Goal: Task Accomplishment & Management: Manage account settings

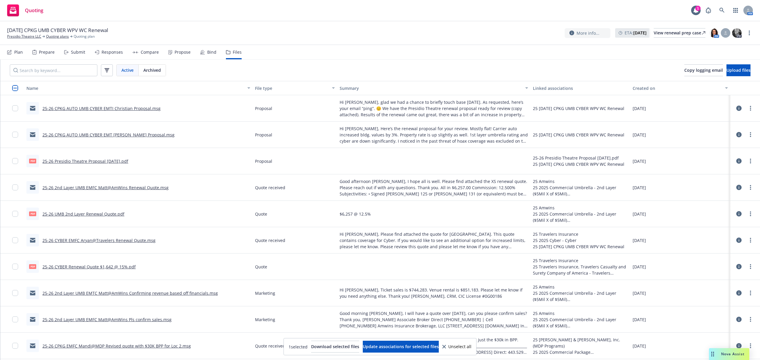
click at [203, 50] on div "Bind" at bounding box center [208, 52] width 16 height 14
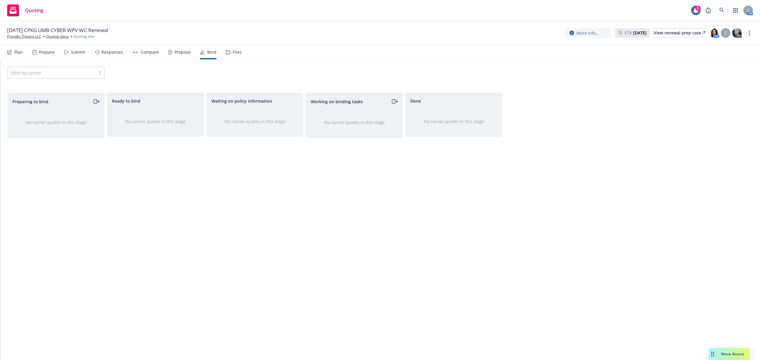
click at [175, 53] on div "Propose" at bounding box center [183, 52] width 16 height 5
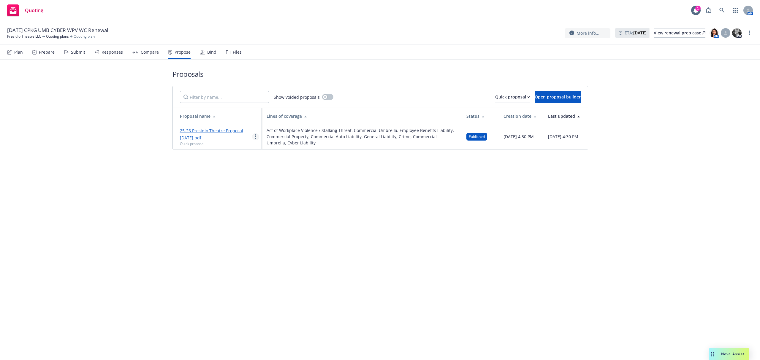
click at [254, 138] on link "more" at bounding box center [255, 136] width 7 height 7
click at [264, 175] on span "Log client response" at bounding box center [278, 175] width 53 height 6
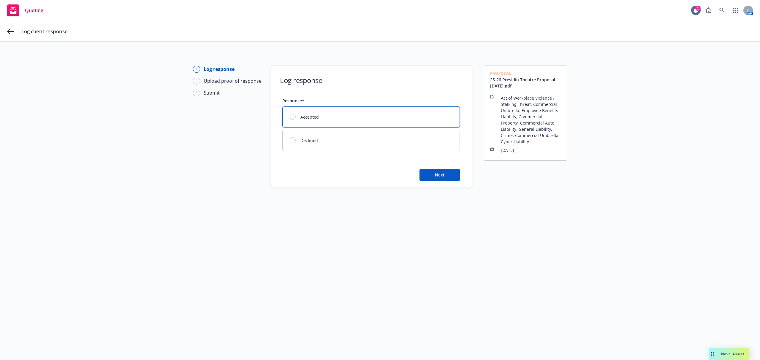
click at [290, 118] on div at bounding box center [293, 117] width 6 height 6
click at [441, 176] on span "Next" at bounding box center [440, 175] width 10 height 6
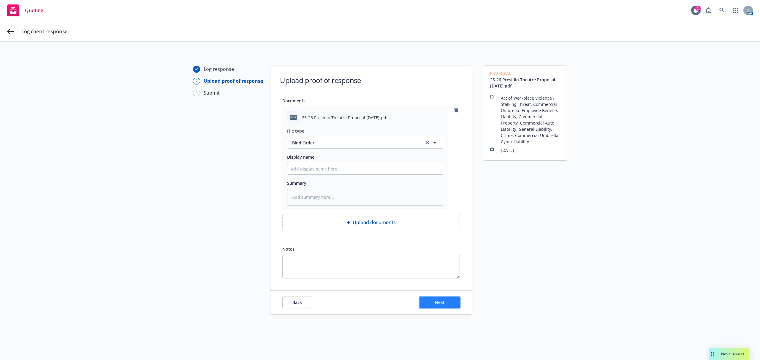
click at [435, 303] on span "Next" at bounding box center [440, 303] width 10 height 6
type textarea "x"
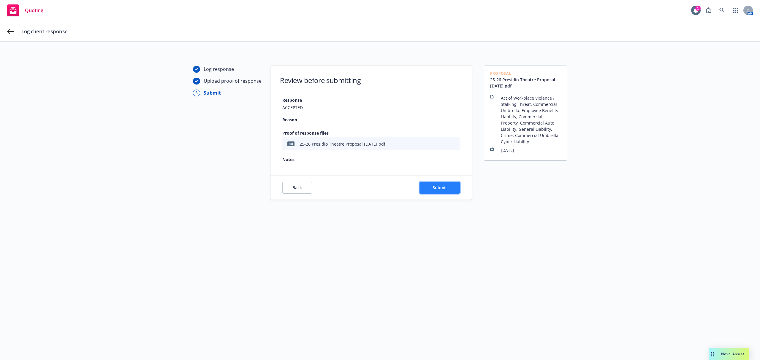
click at [432, 187] on span "Submit" at bounding box center [439, 188] width 15 height 6
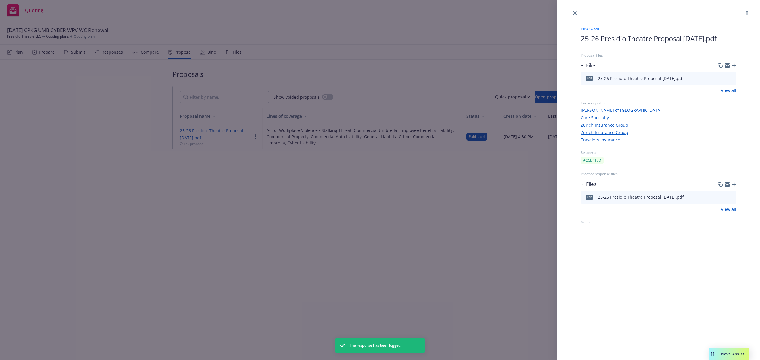
click at [323, 200] on div "Proposal 25-26 Presidio Theatre Proposal 9.15.25.pdf Proposal files Files pdf 2…" at bounding box center [380, 180] width 760 height 360
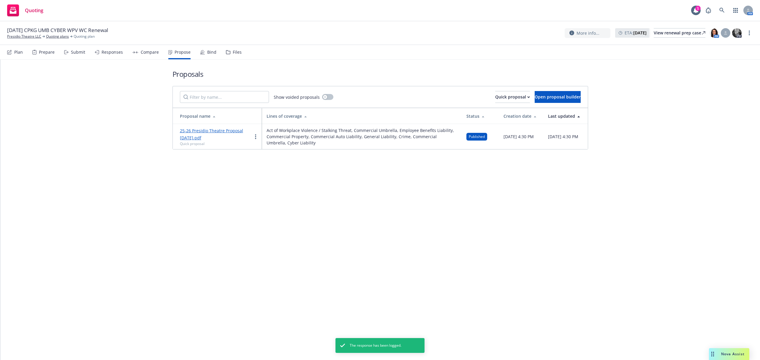
click at [202, 51] on icon at bounding box center [203, 52] width 4 height 4
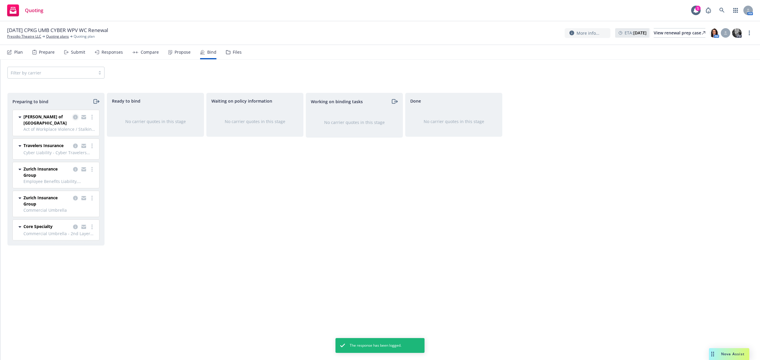
click at [75, 115] on icon "copy logging email" at bounding box center [75, 117] width 5 height 5
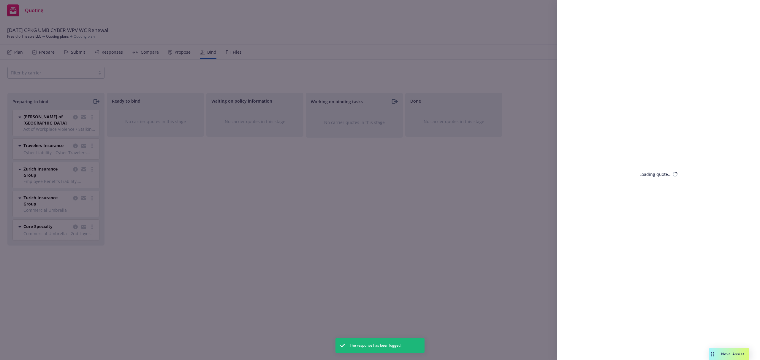
select select "CA"
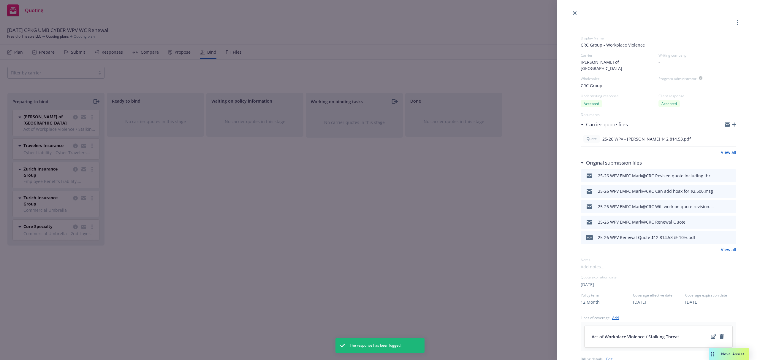
click at [718, 172] on button "download file" at bounding box center [721, 175] width 6 height 6
click at [576, 14] on icon "close" at bounding box center [575, 13] width 4 height 4
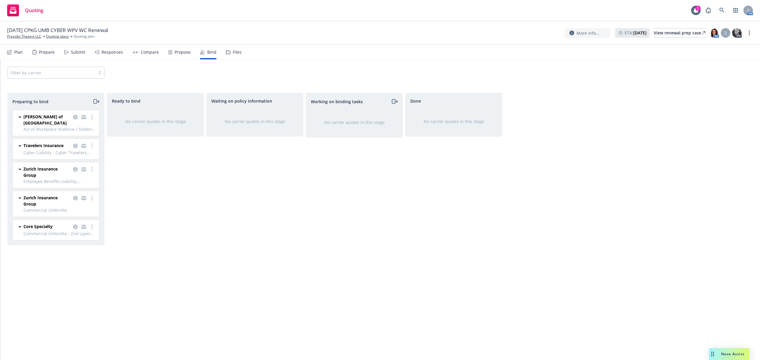
click at [94, 103] on icon "moveRight" at bounding box center [96, 101] width 7 height 7
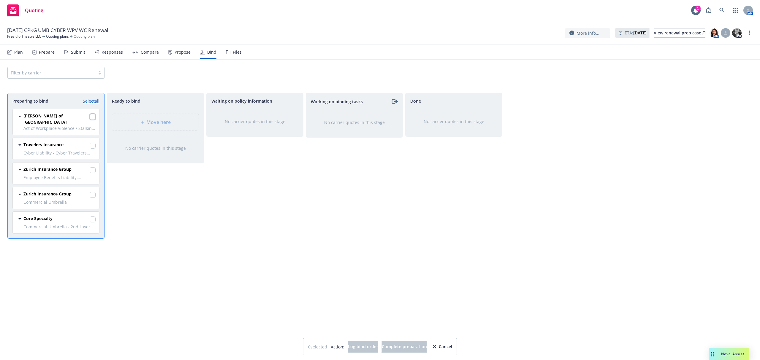
click at [92, 116] on input "checkbox" at bounding box center [93, 117] width 6 height 6
checkbox input "true"
click at [348, 342] on button "Log bind order" at bounding box center [363, 347] width 30 height 12
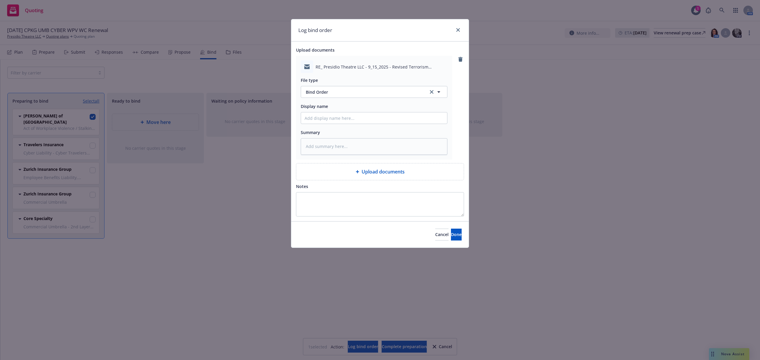
click at [319, 112] on div at bounding box center [374, 118] width 147 height 12
click at [319, 121] on input "Display name" at bounding box center [374, 117] width 146 height 11
type textarea "x"
type input "2"
type textarea "x"
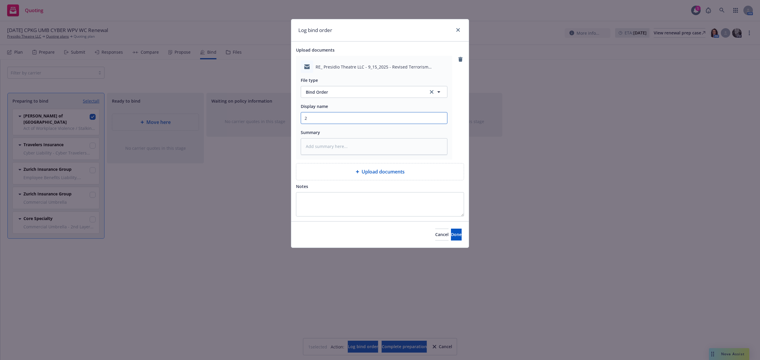
type input "25"
type textarea "x"
type input "25-"
type textarea "x"
type input "25-2"
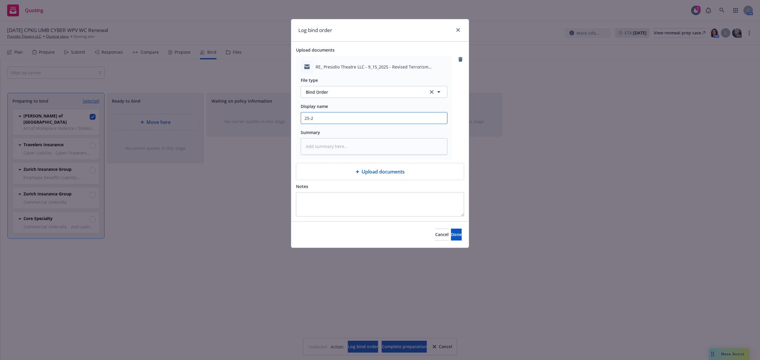
type textarea "x"
type input "25-26"
type textarea "x"
type input "25-26"
type textarea "x"
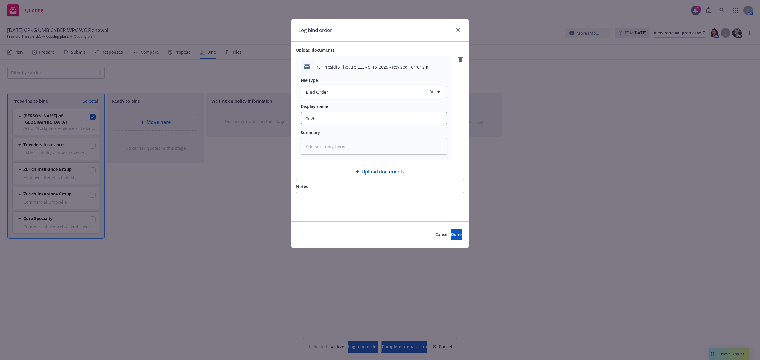
type input "25-26 W"
type textarea "x"
type input "25-26 WP"
type textarea "x"
type input "25-26 WPV"
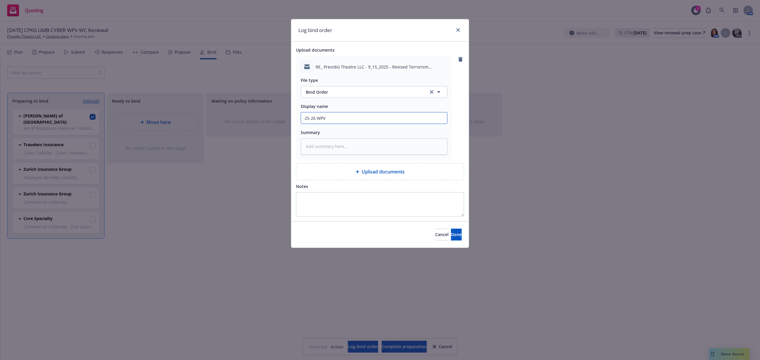
type textarea "x"
type input "25-26 WPV"
type textarea "x"
type input "25-26 WPV E"
type textarea "x"
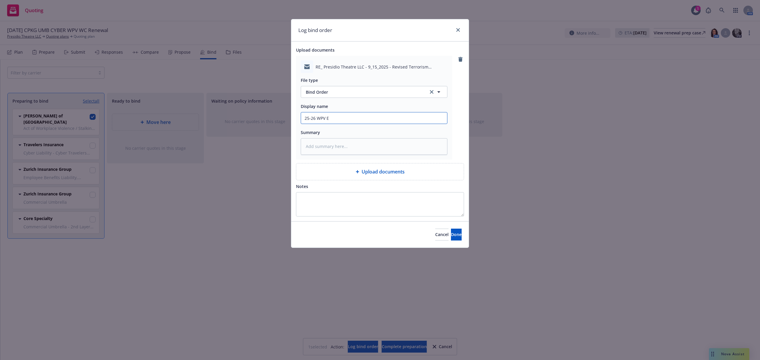
type input "25-26 WPV EM"
type textarea "x"
type input "25-26 WPV EMF"
type textarea "x"
type input "25-26 WPV EM"
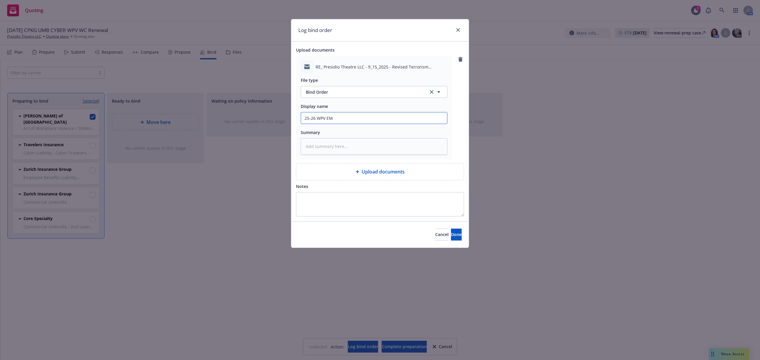
type textarea "x"
type input "25-26 WPV EMT"
type textarea "x"
type input "25-26 WPV EMTC"
type textarea "x"
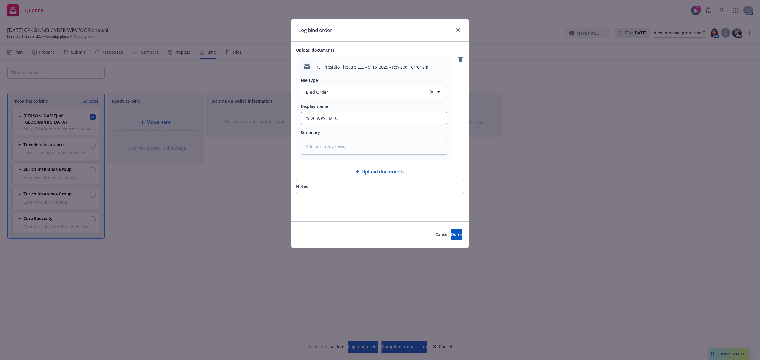
type input "25-26 WPV EMTC"
type textarea "x"
type input "25-26 WPV EMTC M"
type textarea "x"
type input "25-26 WPV EMTC Ma"
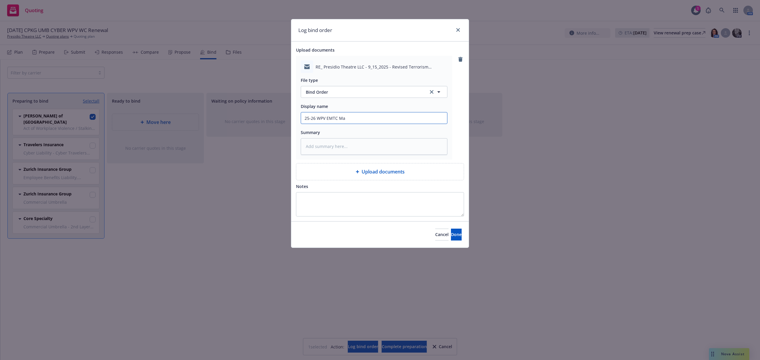
type textarea "x"
type input "25-26 WPV EMTC Mar"
type textarea "x"
type input "25-26 WPV EMTC Mark"
type textarea "x"
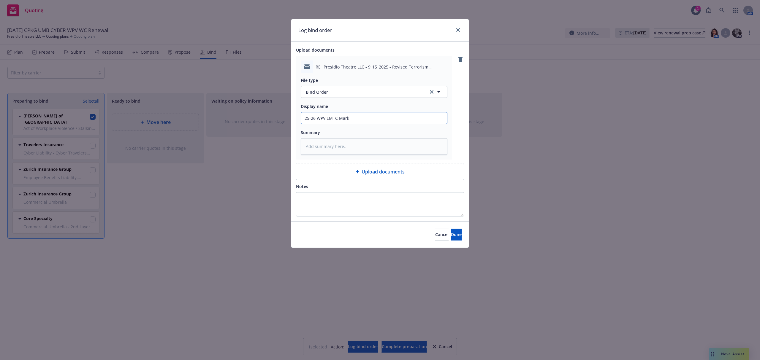
type input "25-26 WPV EMTC Mark@"
type textarea "x"
type input "25-26 WPV EMTC Mark@C"
type textarea "x"
type input "25-26 WPV EMTC Mark@CR"
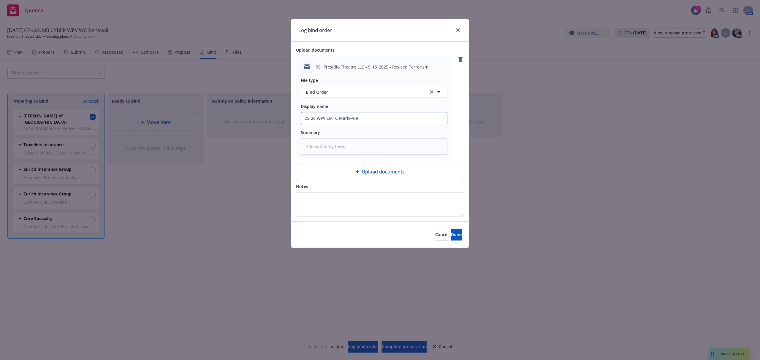
type textarea "x"
type input "25-26 WPV EMTC Mark@CRC"
type textarea "x"
type input "25-26 WPV EMTC Mark@CRC"
type textarea "x"
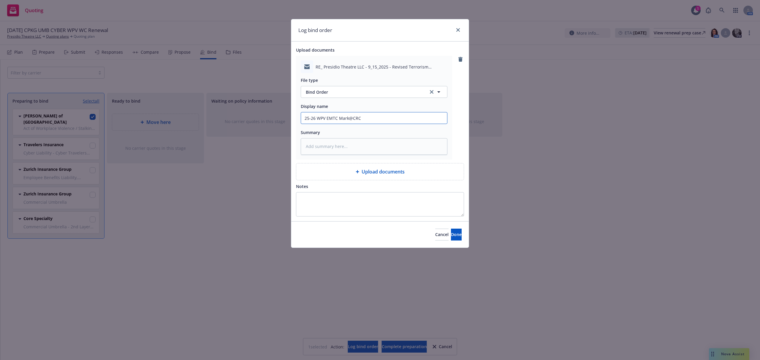
type input "25-26 WPV EMTC Mark@CRC P"
type textarea "x"
type input "25-26 WPV EMTC Mark@CRC Pl"
type textarea "x"
type input "25-26 WPV EMTC Mark@CRC Pls"
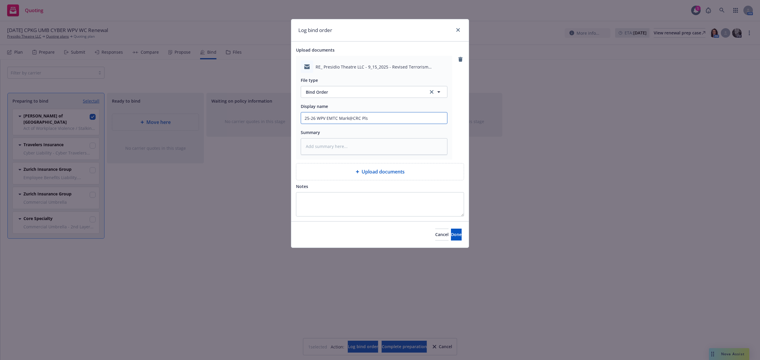
type textarea "x"
type input "25-26 WPV EMTC Mark@CRC Pls"
type textarea "x"
type input "25-26 WPV EMTC Mark@CRC Pls b"
type textarea "x"
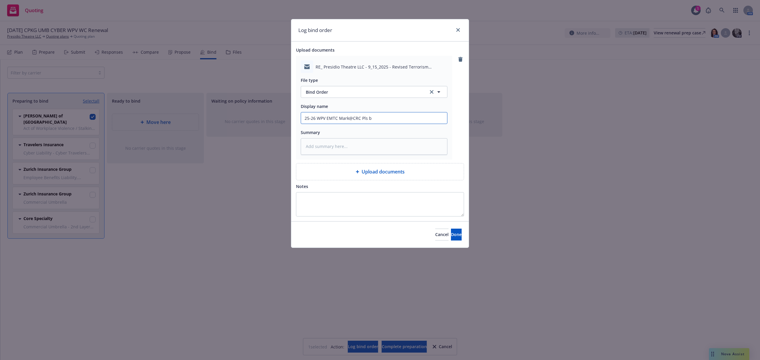
type input "25-26 WPV EMTC Mark@CRC Pls bi"
type textarea "x"
type input "25-26 WPV EMTC Mark@CRC Pls bin"
type textarea "x"
type input "25-26 WPV EMTC Mark@CRC Pls bind"
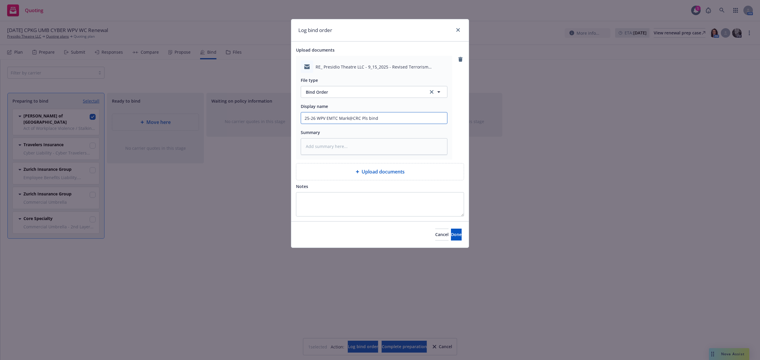
type textarea "x"
type input "25-26 WPV EMTC Mark@CRC Pls bind"
type textarea "x"
type input "25-26 WPV EMTC Mark@CRC Pls bind w"
type textarea "x"
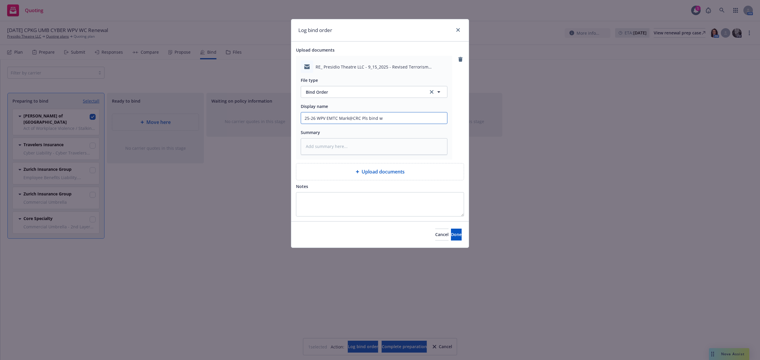
type input "25-26 WPV EMTC Mark@CRC Pls bind w/"
type textarea "x"
type input "25-26 WPV EMTC Mark@CRC Pls bind w/"
type textarea "x"
type input "25-26 WPV EMTC Mark@CRC Pls bind w/ H"
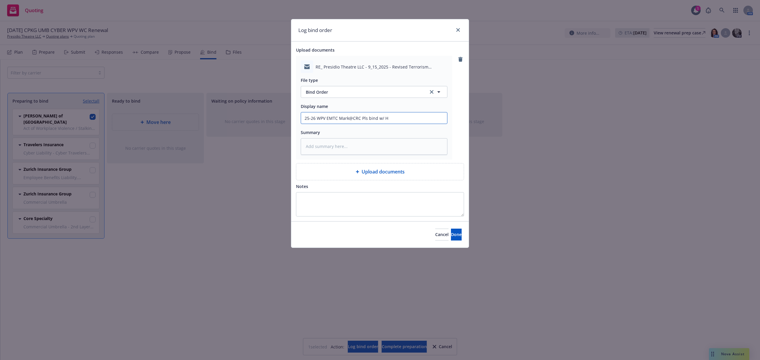
type textarea "x"
type input "25-26 WPV EMTC Mark@CRC Pls bind w/ Ho"
type textarea "x"
type input "25-26 WPV EMTC Mark@CRC Pls bind w/ Hoa"
type textarea "x"
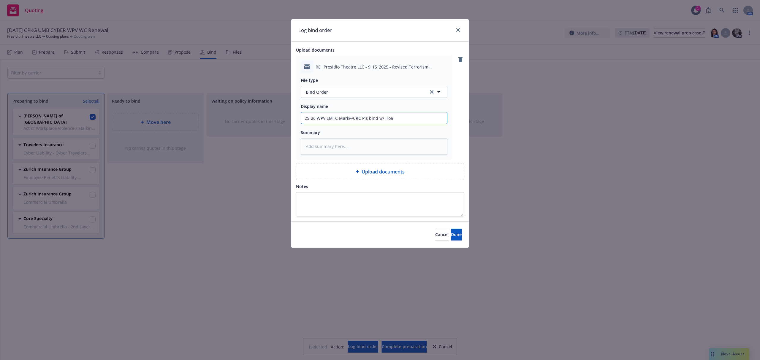
type input "25-26 WPV EMTC Mark@CRC Pls bind w/ Hoax"
type textarea "x"
type input "25-26 WPV EMTC Mark@CRC Pls bind w/ Hoax"
type textarea "x"
type input "25-26 WPV EMTC Mark@CRC Pls bind w/ Hoax x"
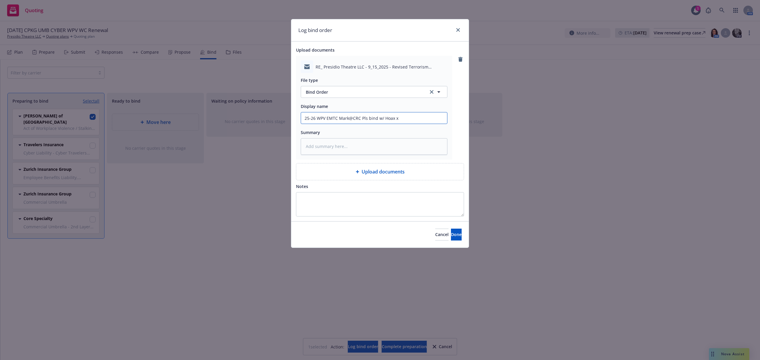
type textarea "x"
type input "25-26 WPV EMTC Mark@CRC Pls bind w/ Hoax xo"
type textarea "x"
type input "25-26 WPV EMTC Mark@CRC Pls bind w/ Hoax x"
type textarea "x"
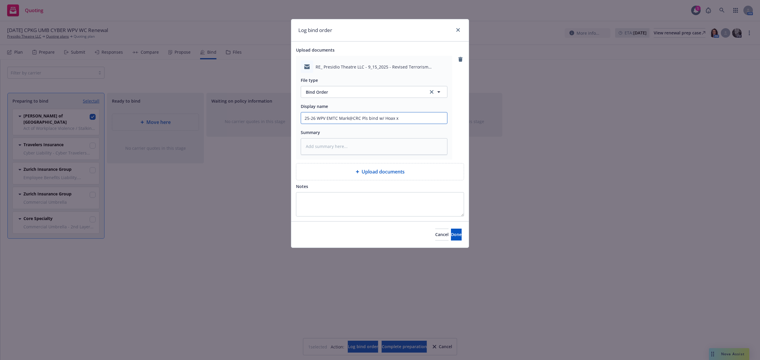
type input "25-26 WPV EMTC Mark@CRC Pls bind w/ Hoax"
type textarea "x"
type input "25-26 WPV EMTC Mark@CRC Pls bind w/ Hoax c"
type textarea "x"
type input "25-26 WPV EMTC Mark@CRC Pls bind w/ Hoax co"
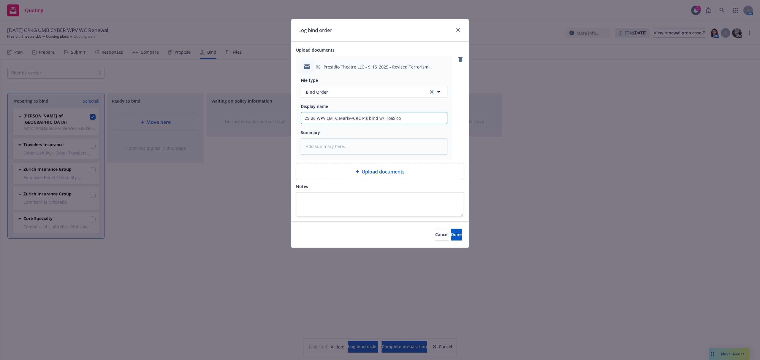
type textarea "x"
type input "25-26 WPV EMTC Mark@CRC Pls bind w/ Hoax cov"
type textarea "x"
type input "25-26 WPV EMTC Mark@CRC Pls bind w/ Hoax cove"
type textarea "x"
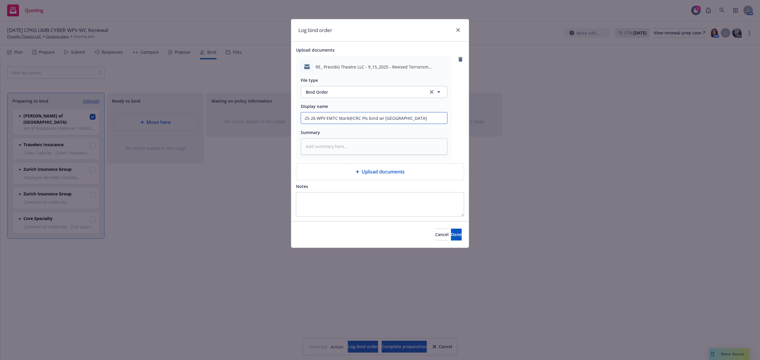
type input "25-26 WPV EMTC Mark@CRC Pls bind w/ Hoax cover"
type textarea "x"
type input "25-26 WPV EMTC Mark@CRC Pls bind w/ Hoax covera"
type textarea "x"
type input "25-26 WPV EMTC Mark@CRC Pls bind w/ Hoax coverag"
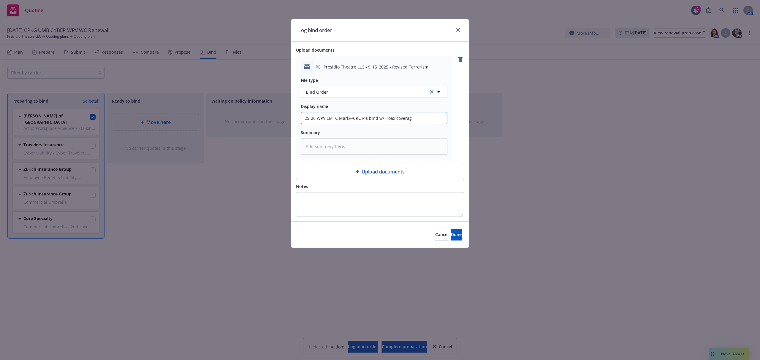
type textarea "x"
type input "25-26 WPV EMTC Mark@CRC Pls bind w/ Hoax coverage"
paste textarea "Required to bind: • Confirmation of no losses, threats, work disputes, or incid…"
type textarea "x"
type textarea "Required to bind: • Confirmation of no losses, threats, work disputes, or incid…"
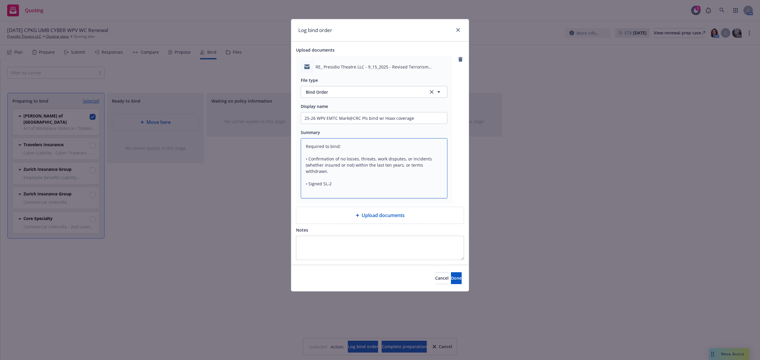
drag, startPoint x: 305, startPoint y: 190, endPoint x: 291, endPoint y: 127, distance: 64.0
click at [291, 127] on div "Upload documents RE_ Presidio Theatre LLC - 9_15_2025 - Revised Terrorism Quote…" at bounding box center [379, 154] width 177 height 224
type textarea "x"
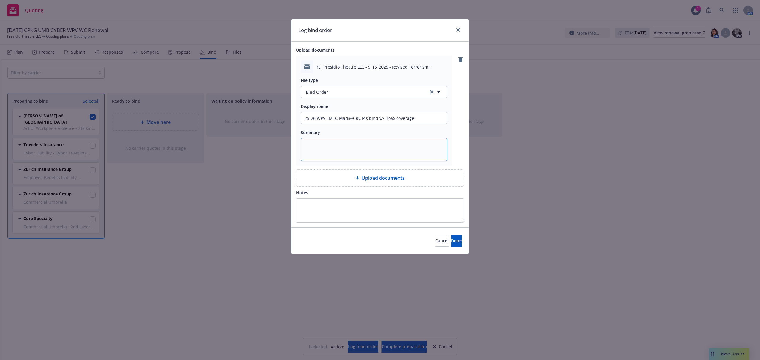
click at [324, 147] on textarea at bounding box center [374, 149] width 147 height 23
paste textarea "Hi Mark, Please bind the revised quote including the threat/hoax coverage effec…"
type textarea "x"
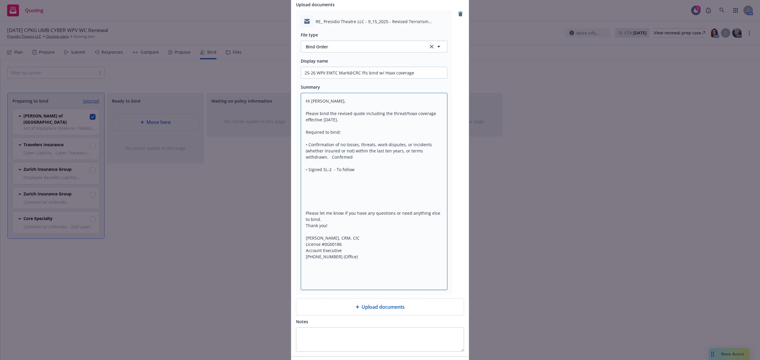
scroll to position [88, 0]
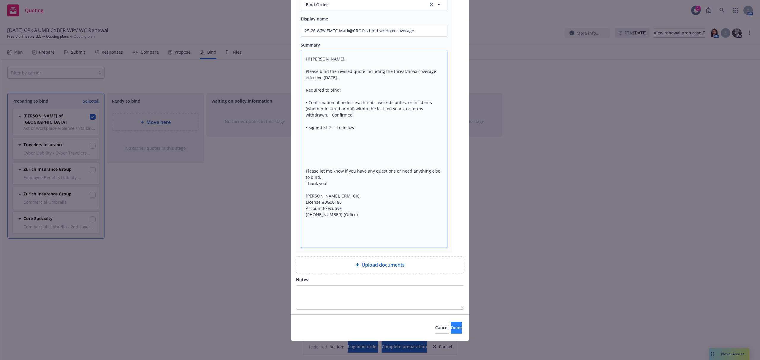
type textarea "Hi Mark, Please bind the revised quote including the threat/hoax coverage effec…"
click at [453, 329] on button "Done" at bounding box center [456, 328] width 11 height 12
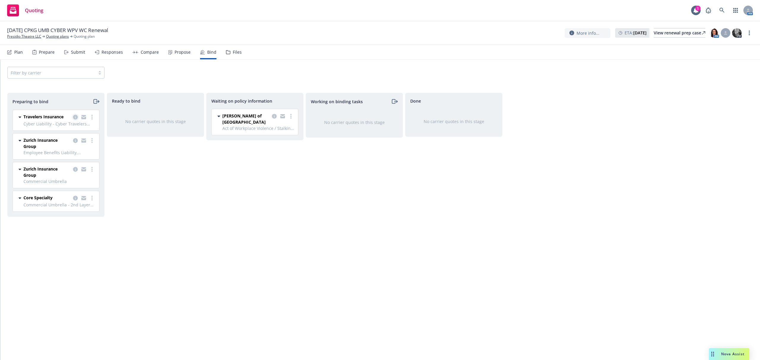
click at [74, 116] on icon "copy logging email" at bounding box center [75, 117] width 5 height 5
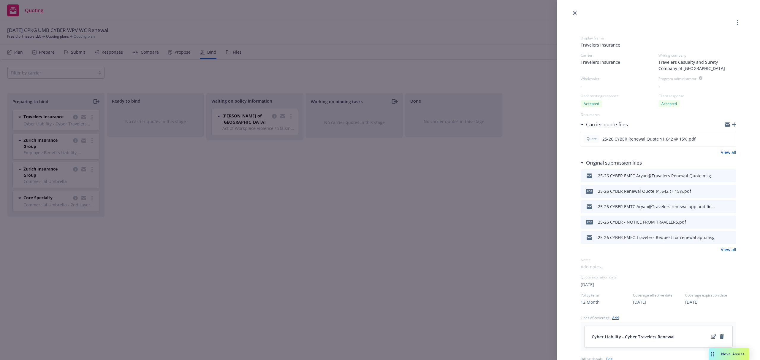
click at [719, 175] on icon "download file" at bounding box center [721, 175] width 4 height 4
drag, startPoint x: 572, startPoint y: 12, endPoint x: 552, endPoint y: 12, distance: 19.9
click at [572, 12] on link "close" at bounding box center [574, 12] width 7 height 7
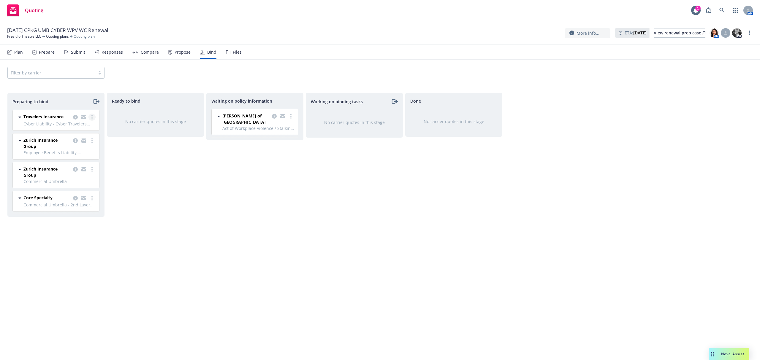
click at [93, 117] on link "more" at bounding box center [91, 117] width 7 height 7
click at [74, 142] on span "Log bind order" at bounding box center [59, 142] width 44 height 6
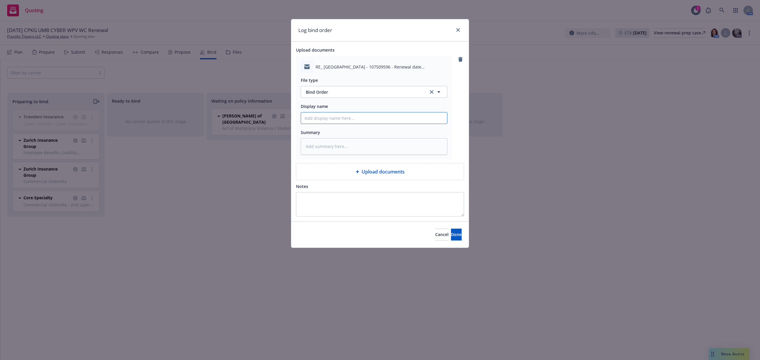
click at [321, 115] on input "Display name" at bounding box center [374, 117] width 146 height 11
type textarea "x"
type input "2"
type textarea "x"
type input "25"
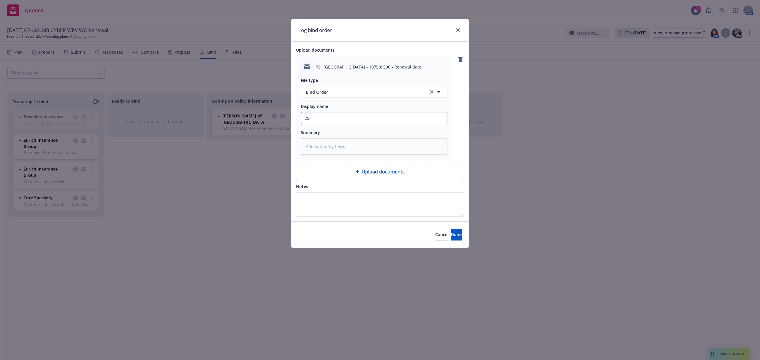
type textarea "x"
type input "25-"
type textarea "x"
type input "25-2"
type textarea "x"
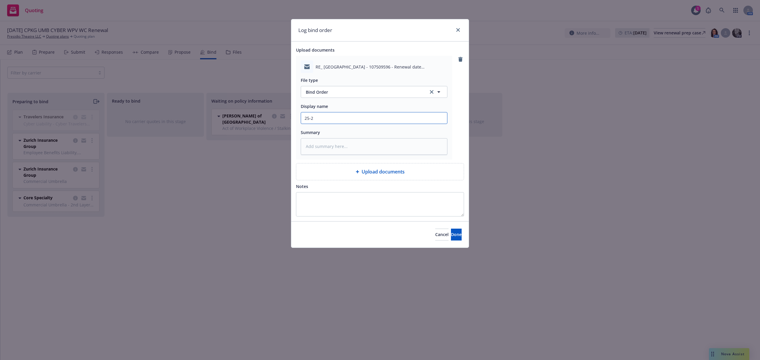
type input "25-26"
type textarea "x"
type input "25-269"
type textarea "x"
type input "25-26"
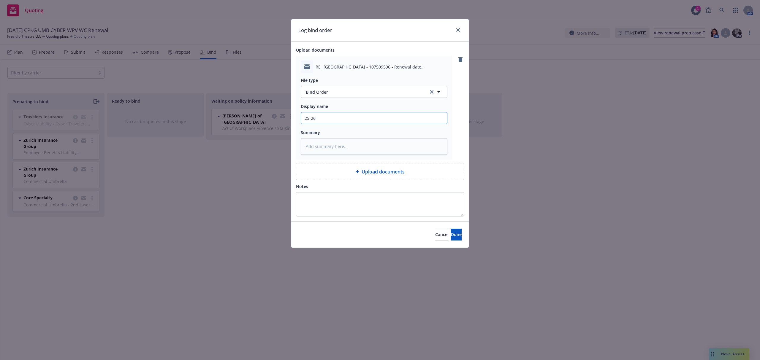
type textarea "x"
type input "25-26"
type textarea "x"
type input "25-26 C"
type textarea "x"
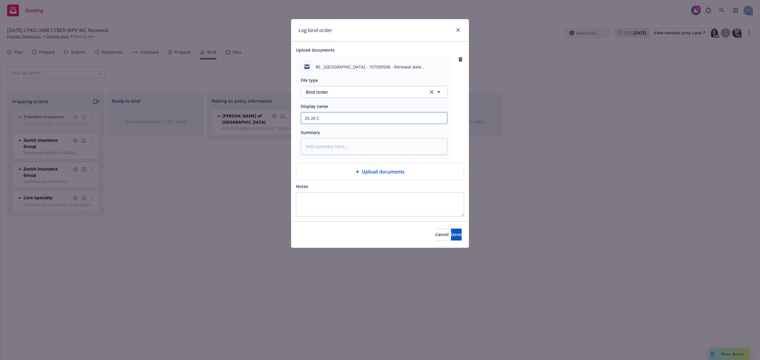
type input "25-26 CY"
type textarea "x"
type input "25-26 CYB"
type textarea "x"
type input "25-26 CYBE"
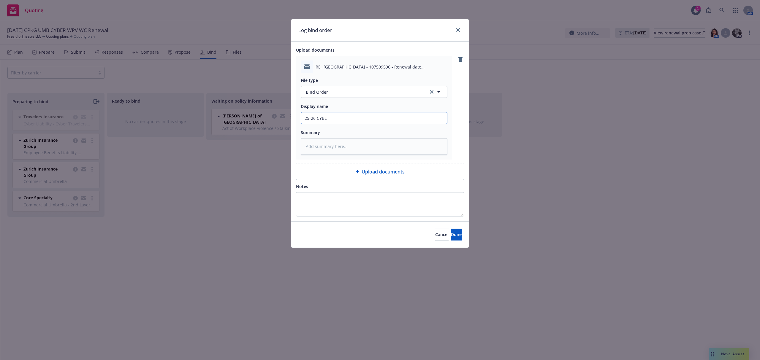
type textarea "x"
type input "25-26 CYBER"
type textarea "x"
type input "25-26 CYBER"
type textarea "x"
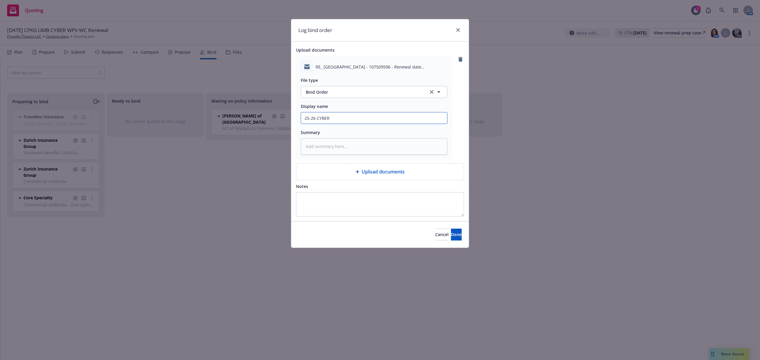
type input "25-26 CYBER E"
type textarea "x"
type input "25-26 CYBER EM"
type textarea "x"
type input "25-26 CYBER EMT"
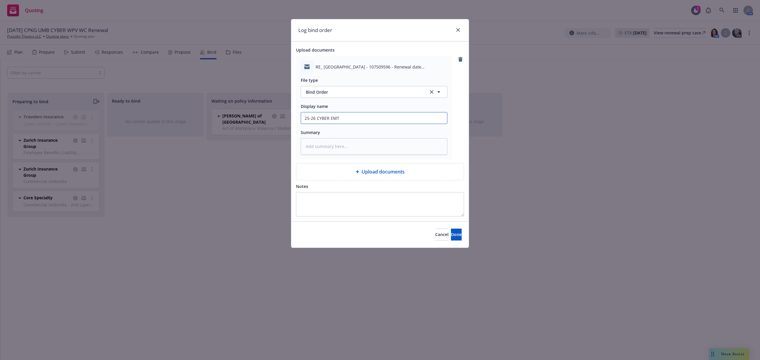
type textarea "x"
type input "25-26 CYBER EMTC"
type textarea "x"
type input "25-26 CYBER EMTC"
type textarea "x"
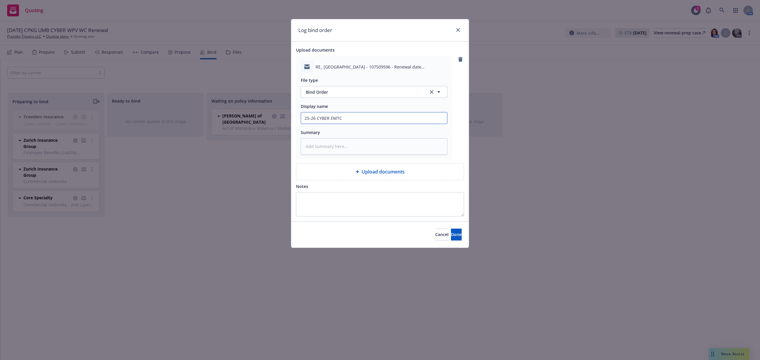
type input "25-26 CYBER EMTC A"
type textarea "x"
type input "25-26 CYBER EMTC Ar"
type textarea "x"
type input "25-26 CYBER EMTC Ary"
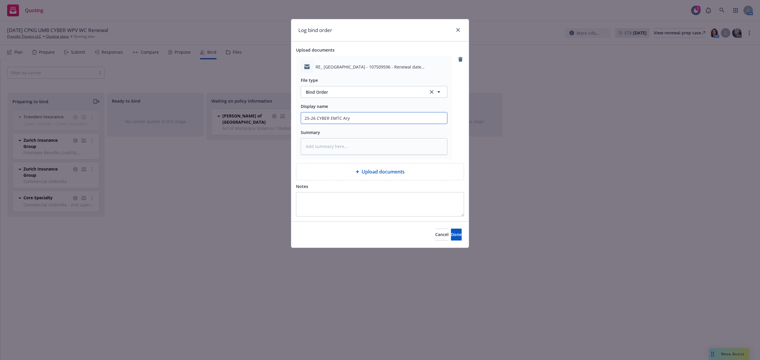
type textarea "x"
type input "25-26 CYBER EMTC Arya"
type textarea "x"
type input "25-26 CYBER EMTC Aryan"
type textarea "x"
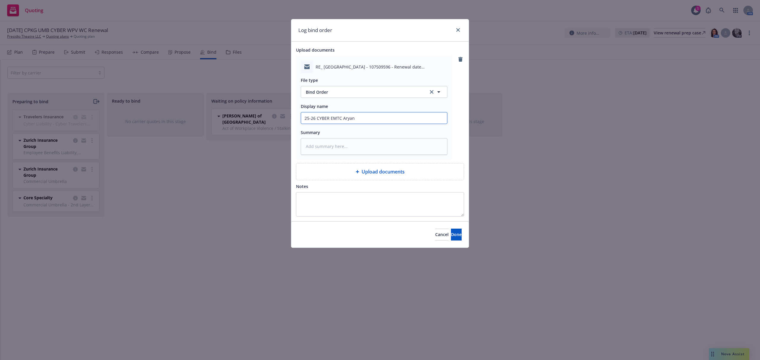
type input "25-26 CYBER EMTC Aryan@"
type textarea "x"
type input "25-26 CYBER EMTC Aryan@T"
type textarea "x"
type input "25-26 CYBER EMTC Aryan@Tr"
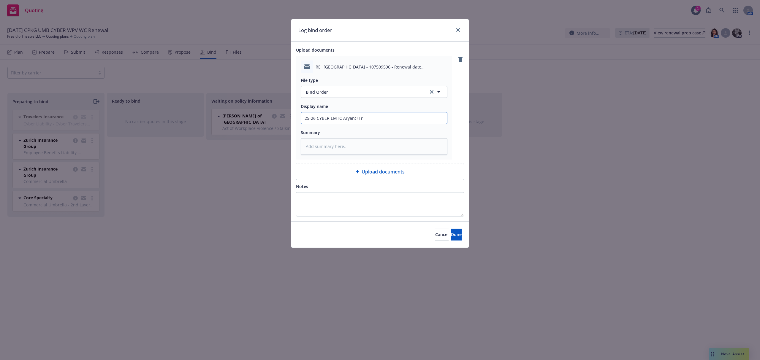
type textarea "x"
type input "25-26 CYBER EMTC Aryan@Tra"
type textarea "x"
type input "25-26 CYBER EMTC Aryan@Trav"
type textarea "x"
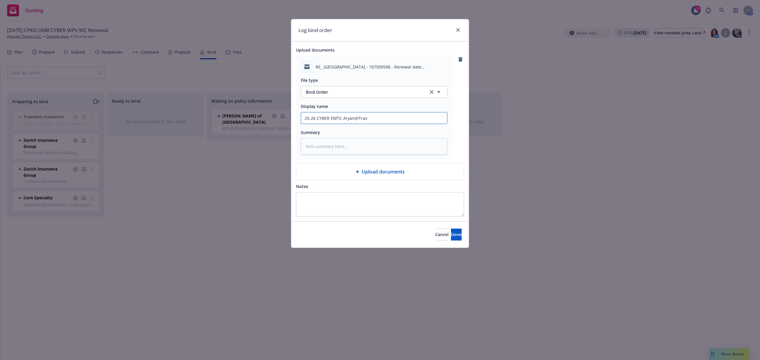
type input "25-26 CYBER EMTC Aryan@Trave"
type textarea "x"
type input "25-26 CYBER EMTC Aryan@Travel"
type textarea "x"
type input "25-26 CYBER EMTC Aryan@Travele"
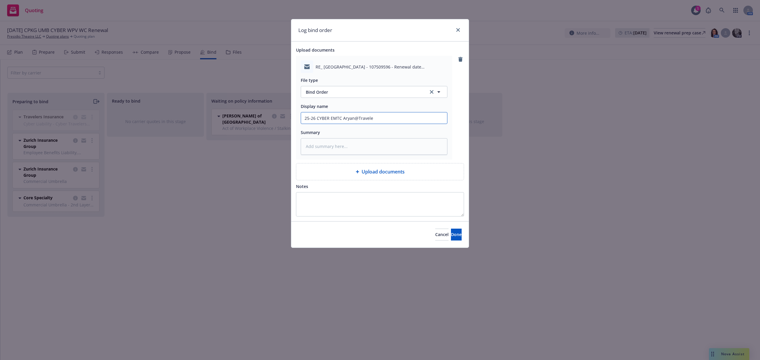
type textarea "x"
type input "25-26 CYBER EMTC Aryan@Traveler"
type textarea "x"
type input "25-26 CYBER EMTC Aryan@Travelers"
type textarea "x"
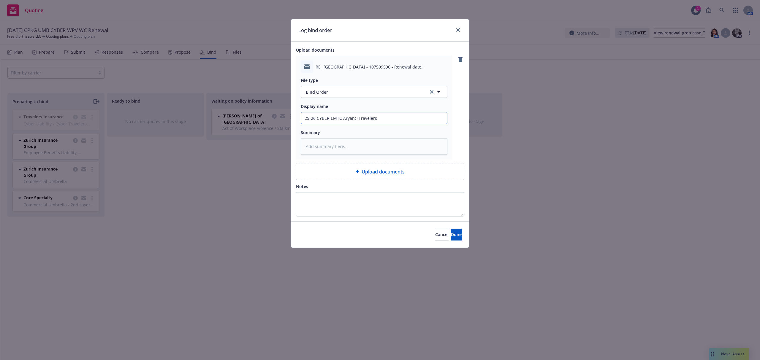
type input "25-26 CYBER EMTC Aryan@Travelers"
type textarea "x"
type input "25-26 CYBER EMTC Aryan@Travelers P"
type textarea "x"
type input "25-26 CYBER EMTC Aryan@Travelers Pl"
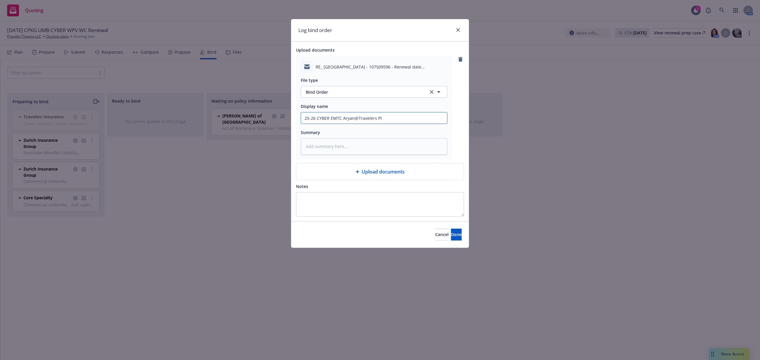
type textarea "x"
type input "25-26 CYBER EMTC Aryan@Travelers Pls"
type textarea "x"
type input "25-26 CYBER EMTC Aryan@Travelers Pls"
type textarea "x"
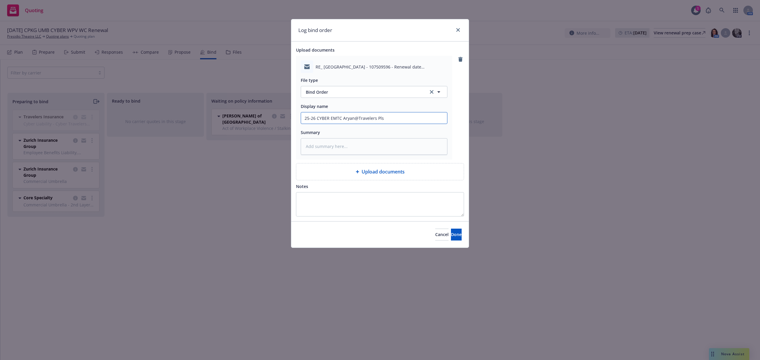
type input "25-26 CYBER EMTC Aryan@Travelers Pls b"
type textarea "x"
paste textarea "Hi Aryan, Please bind Presidio’s renewal, per your quote attached, effective 9/…"
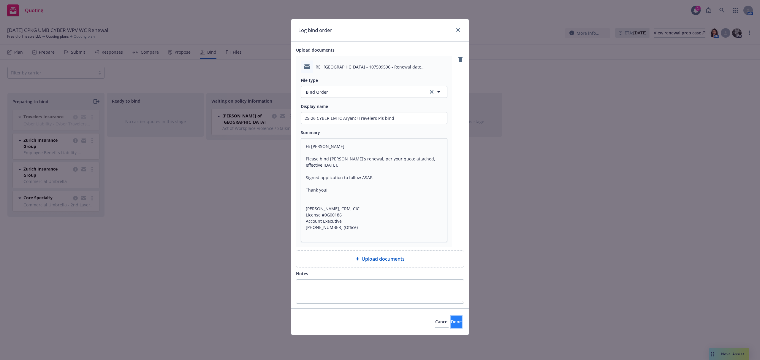
click at [451, 322] on button "Done" at bounding box center [456, 322] width 11 height 12
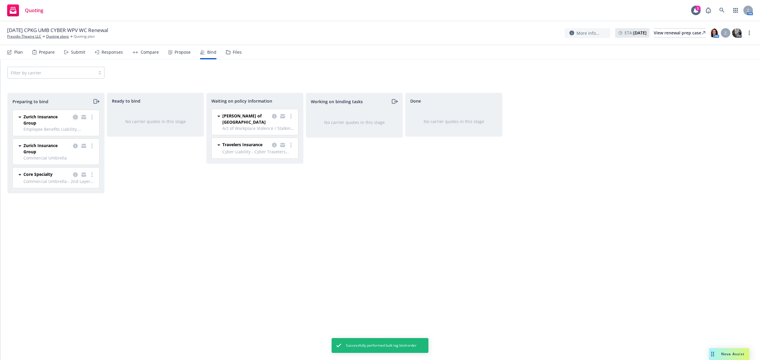
click at [73, 118] on icon "copy logging email" at bounding box center [75, 117] width 5 height 5
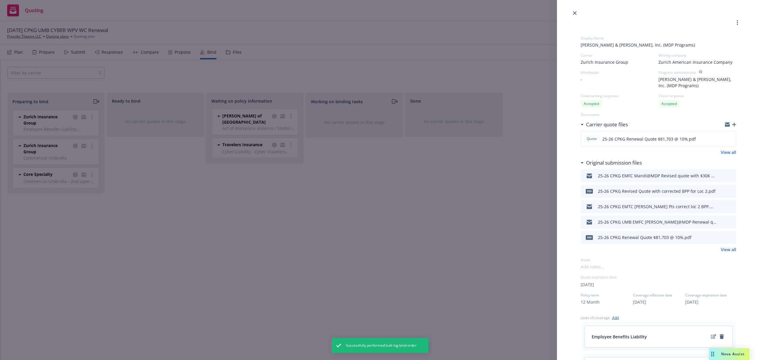
click at [719, 174] on icon "download file" at bounding box center [721, 175] width 4 height 4
click at [573, 12] on icon "close" at bounding box center [575, 13] width 4 height 4
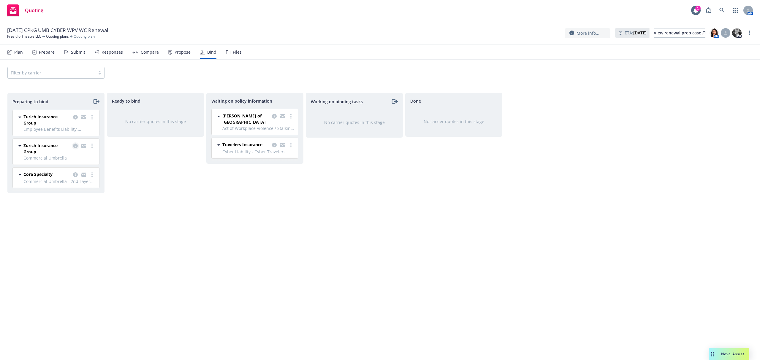
click at [73, 145] on icon "copy logging email" at bounding box center [75, 146] width 5 height 5
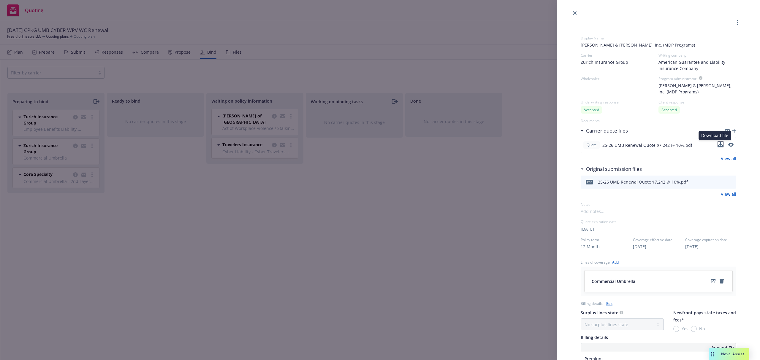
click at [719, 144] on icon "download file" at bounding box center [721, 144] width 4 height 4
click at [573, 14] on icon "close" at bounding box center [575, 13] width 4 height 4
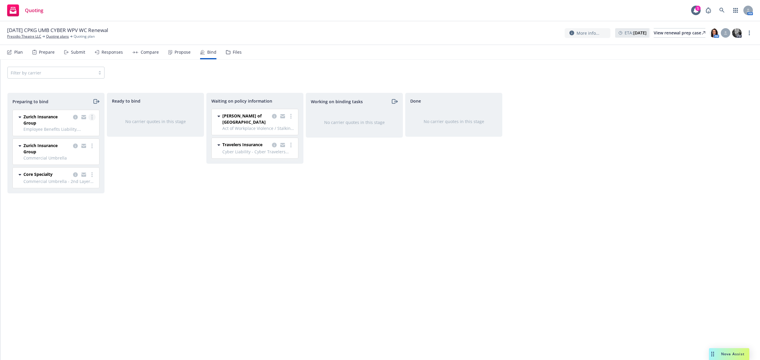
click at [91, 116] on link "more" at bounding box center [91, 117] width 7 height 7
click at [74, 144] on span "Log bind order" at bounding box center [59, 142] width 44 height 6
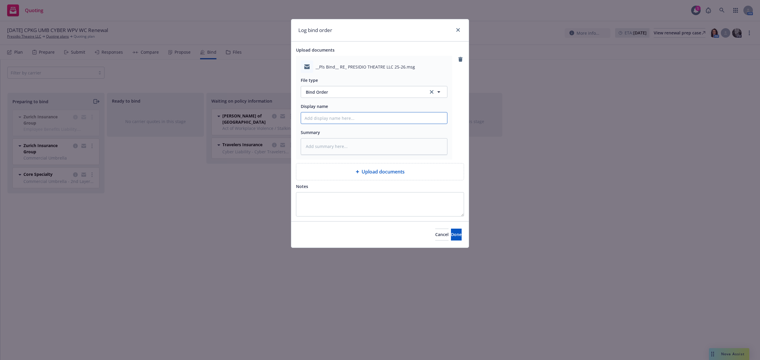
click at [335, 121] on input "Display name" at bounding box center [374, 117] width 146 height 11
paste textarea "Hi Mandi, Please bind Presidio’s renewal, per your quote attached, effective 9/…"
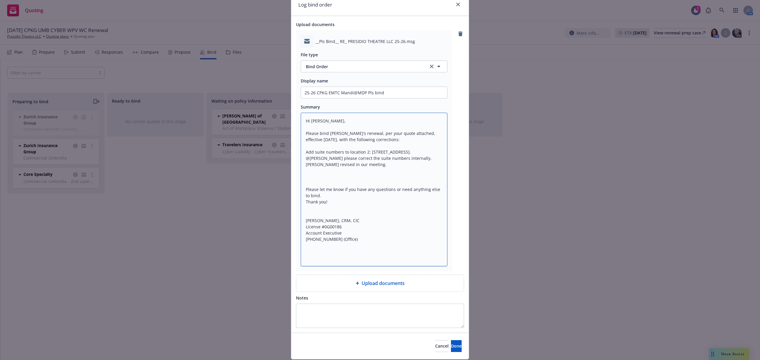
scroll to position [44, 0]
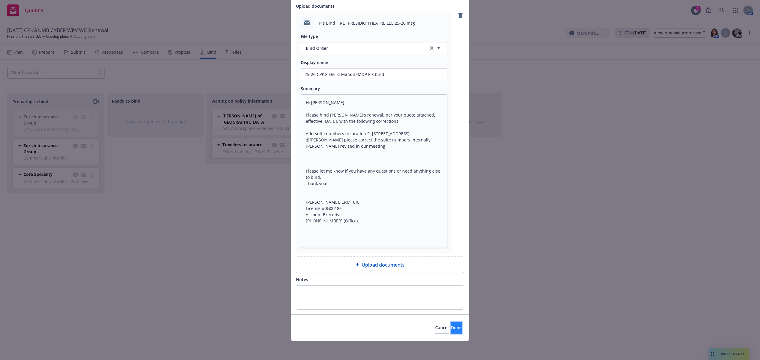
click at [451, 331] on button "Done" at bounding box center [456, 328] width 11 height 12
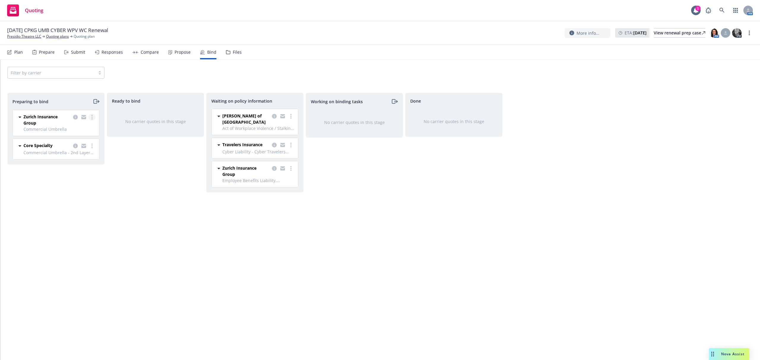
drag, startPoint x: 91, startPoint y: 115, endPoint x: 95, endPoint y: 117, distance: 5.0
click at [91, 115] on link "more" at bounding box center [91, 117] width 7 height 7
click at [74, 140] on span "Log bind order" at bounding box center [59, 142] width 44 height 6
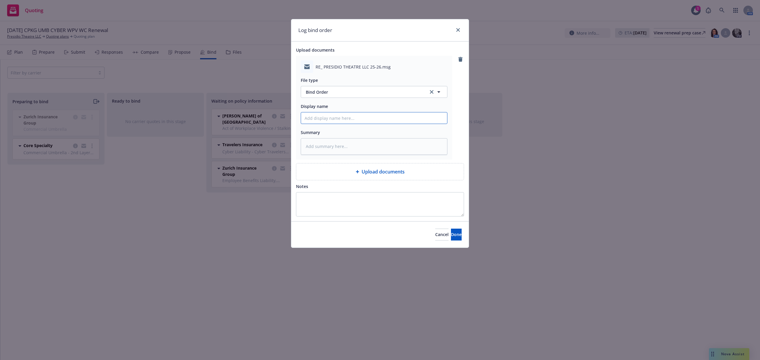
click at [322, 113] on input "Display name" at bounding box center [374, 117] width 146 height 11
paste textarea "Please bind the excess as well. Thank you! Samantha Foster, CRM, CIC License #0…"
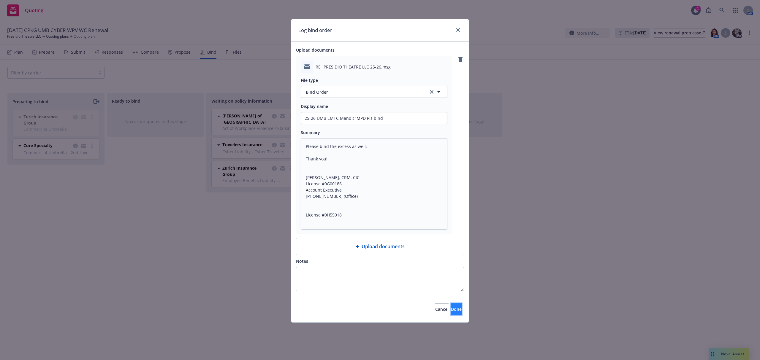
click at [452, 311] on button "Done" at bounding box center [456, 310] width 11 height 12
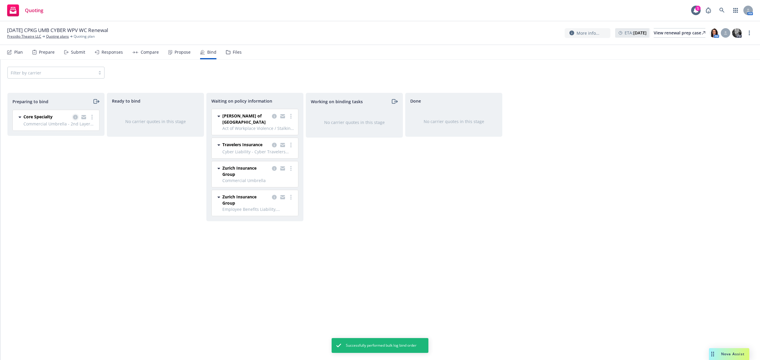
click at [74, 116] on icon "copy logging email" at bounding box center [75, 117] width 5 height 5
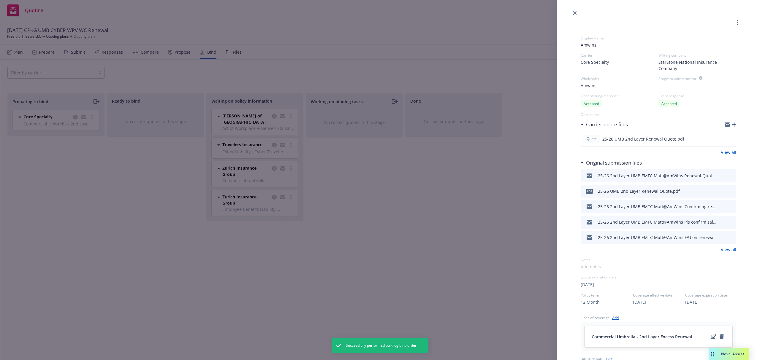
click at [718, 173] on div at bounding box center [726, 175] width 16 height 7
click at [718, 174] on icon "download file" at bounding box center [720, 175] width 5 height 5
click at [574, 15] on icon "close" at bounding box center [575, 13] width 4 height 4
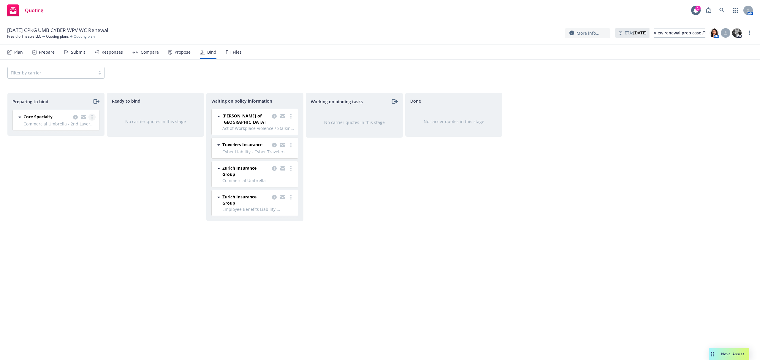
click at [93, 120] on link "more" at bounding box center [91, 117] width 7 height 7
click at [81, 142] on link "Log bind order" at bounding box center [66, 142] width 58 height 12
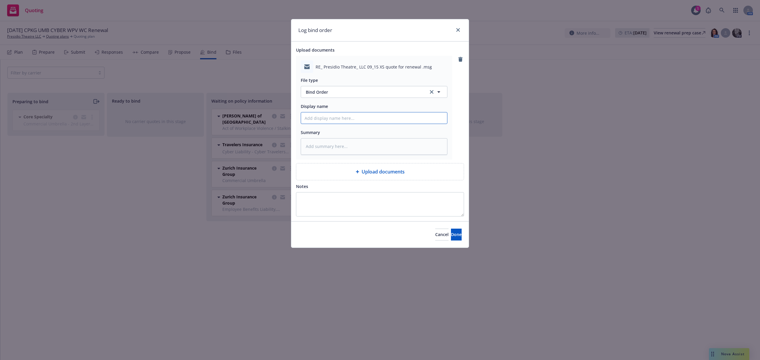
click at [333, 114] on input "Display name" at bounding box center [374, 117] width 146 height 11
paste textarea "Hi Matt, Please bind this renewal, per your quote attached, effective 9/15/25. …"
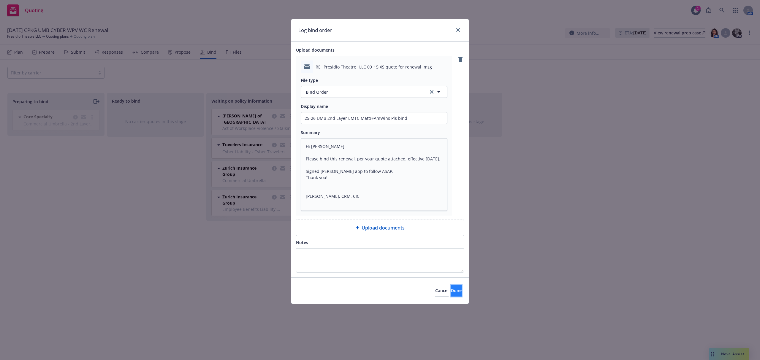
click at [451, 291] on span "Done" at bounding box center [456, 291] width 11 height 6
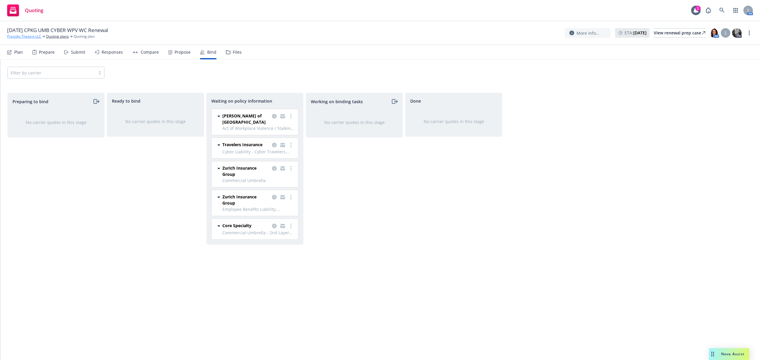
click at [20, 37] on link "Presidio Theatre LLC" at bounding box center [24, 36] width 34 height 5
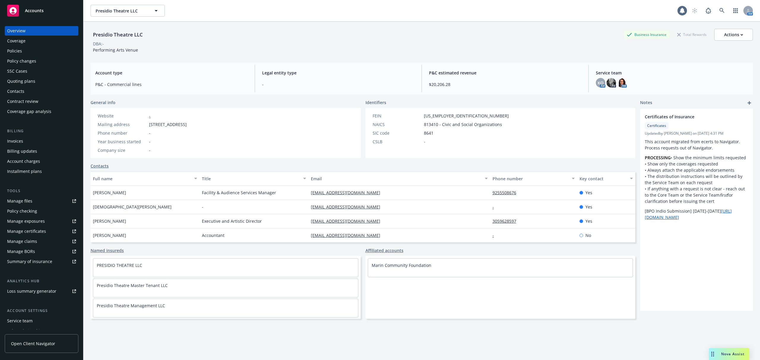
click at [37, 10] on span "Accounts" at bounding box center [34, 10] width 19 height 5
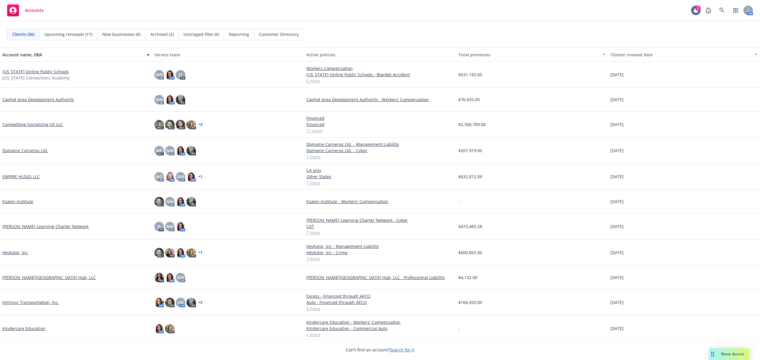
click at [23, 178] on link "EMPIRE HLDGS LLC" at bounding box center [20, 177] width 37 height 6
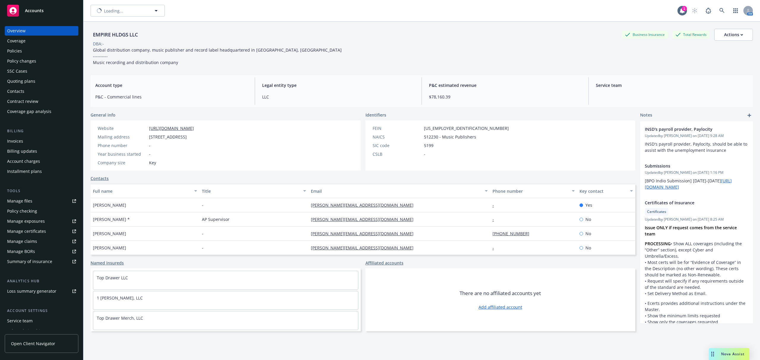
click at [17, 51] on div "Policies" at bounding box center [14, 50] width 15 height 9
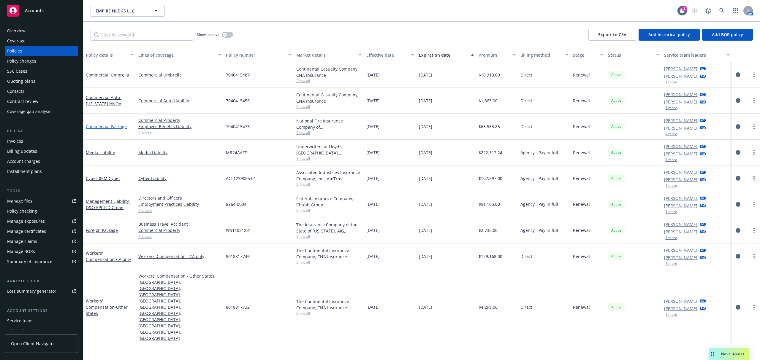
click at [109, 124] on link "Commercial Package" at bounding box center [106, 127] width 41 height 6
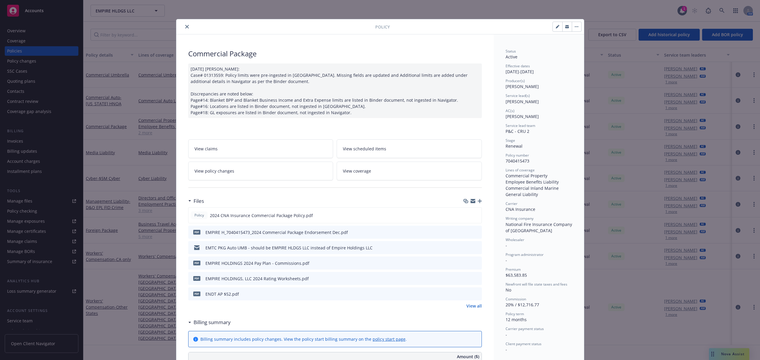
click at [183, 25] on button "close" at bounding box center [186, 26] width 7 height 7
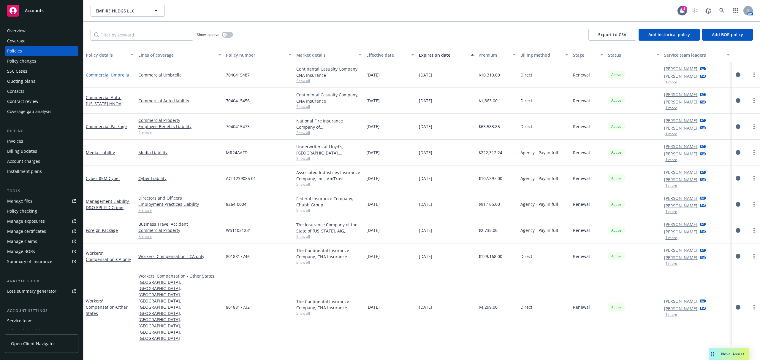
click at [107, 72] on link "Commercial Umbrella" at bounding box center [107, 75] width 43 height 6
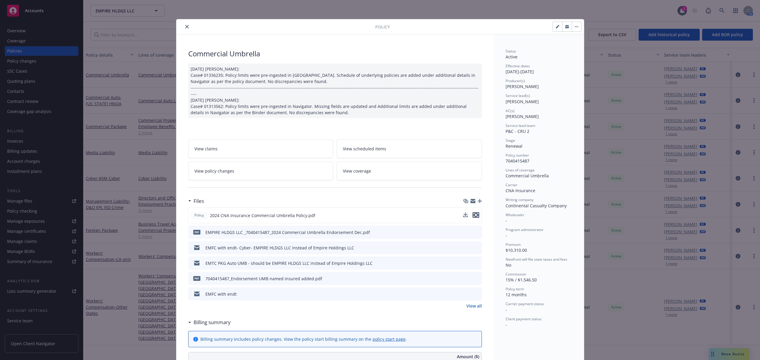
click at [474, 213] on icon "preview file" at bounding box center [475, 215] width 5 height 4
click at [183, 26] on button "close" at bounding box center [186, 26] width 7 height 7
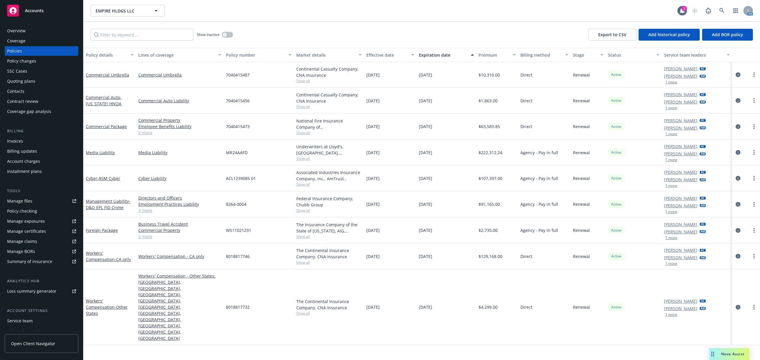
click at [39, 12] on span "Accounts" at bounding box center [34, 10] width 19 height 5
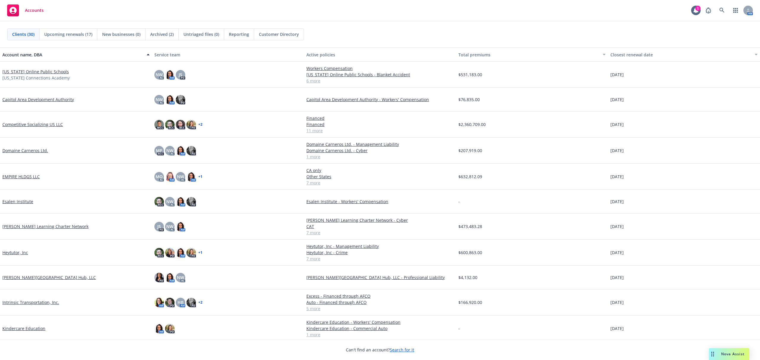
click at [35, 123] on link "Competitive Socializing US LLC" at bounding box center [32, 124] width 61 height 6
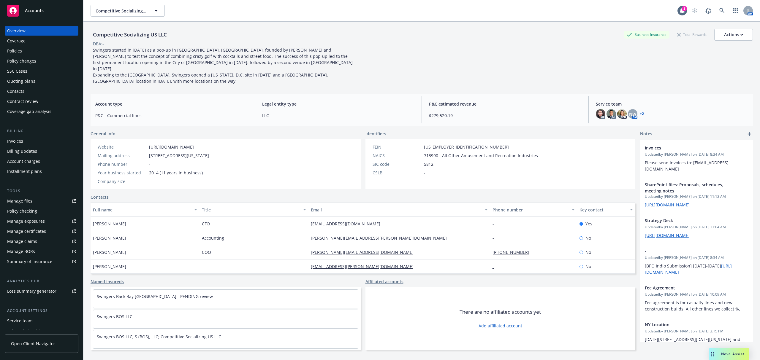
click at [23, 59] on div "Policy changes" at bounding box center [21, 60] width 29 height 9
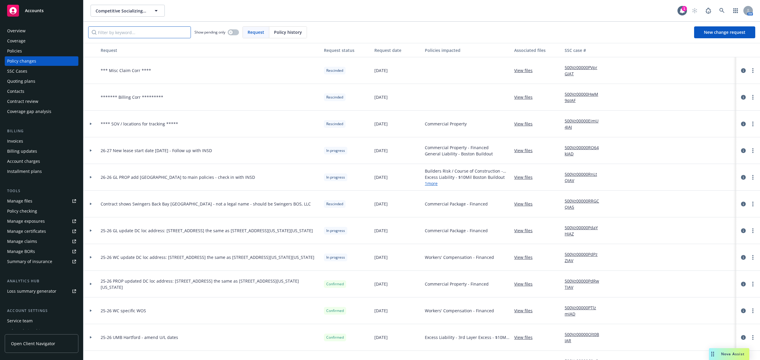
click at [130, 31] on input "Filter by keyword..." at bounding box center [139, 32] width 103 height 12
type input "audit"
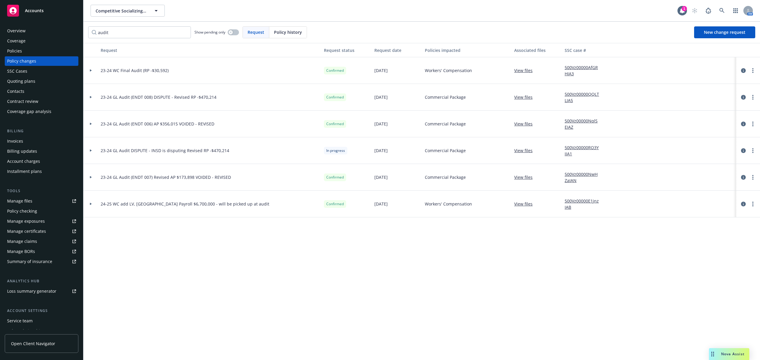
click at [522, 98] on link "View files" at bounding box center [525, 97] width 23 height 6
click at [24, 10] on div "Accounts" at bounding box center [41, 11] width 69 height 12
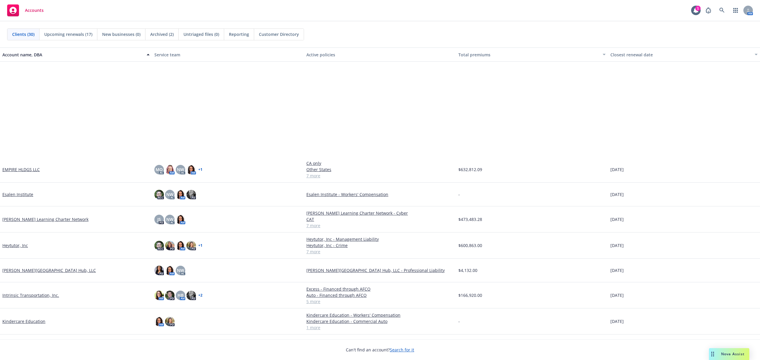
scroll to position [158, 0]
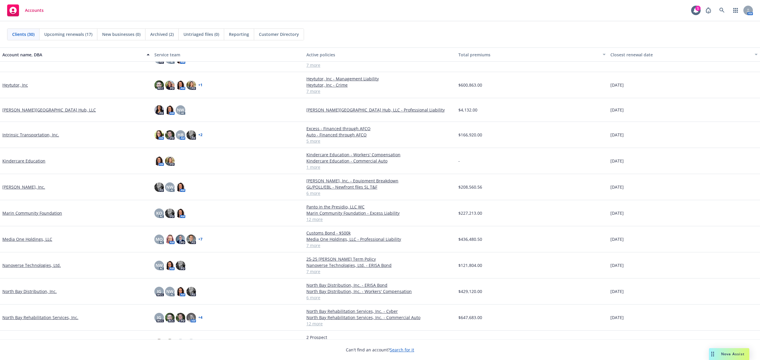
click at [27, 265] on link "Nanoverse Technologies, Ltd." at bounding box center [31, 265] width 58 height 6
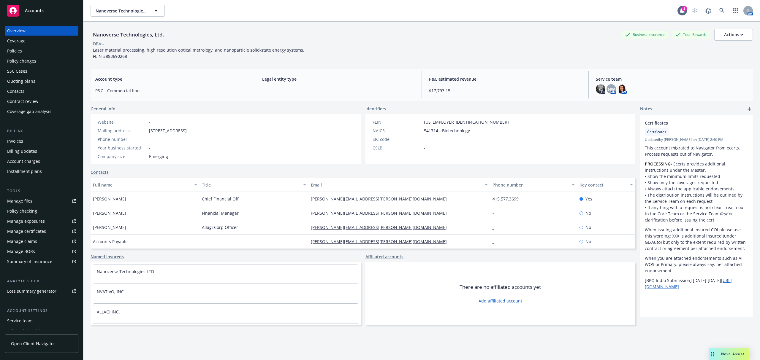
click at [20, 51] on div "Policies" at bounding box center [14, 50] width 15 height 9
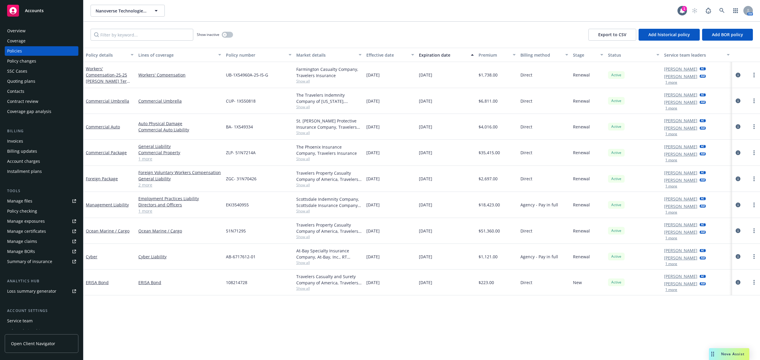
click at [9, 50] on div "Policies" at bounding box center [14, 50] width 15 height 9
click at [99, 74] on span "- 25-25 WC Short Term Policy" at bounding box center [108, 81] width 45 height 18
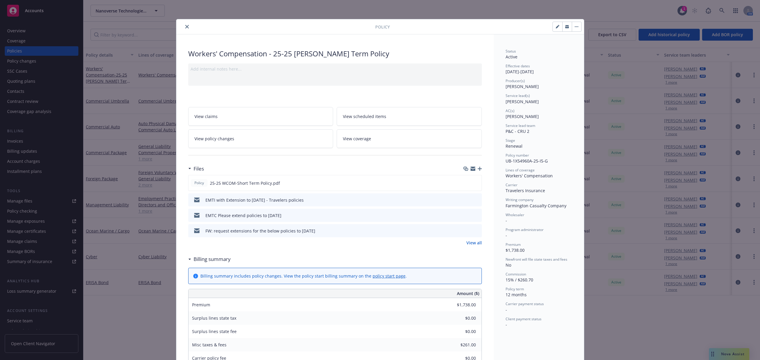
click at [181, 23] on div at bounding box center [277, 26] width 196 height 7
click at [185, 26] on icon "close" at bounding box center [187, 27] width 4 height 4
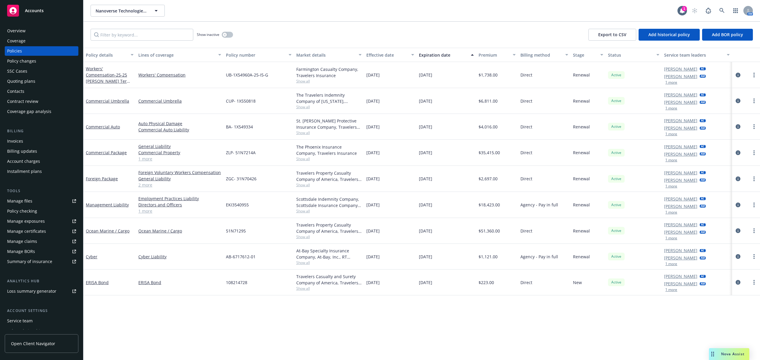
click at [15, 81] on div "Quoting plans" at bounding box center [21, 81] width 28 height 9
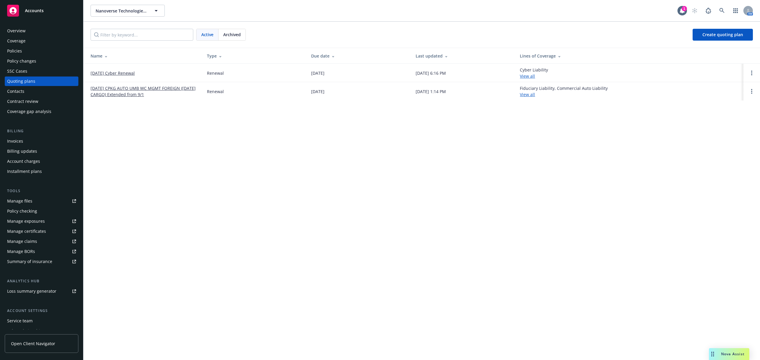
click at [234, 35] on span "Archived" at bounding box center [232, 34] width 18 height 6
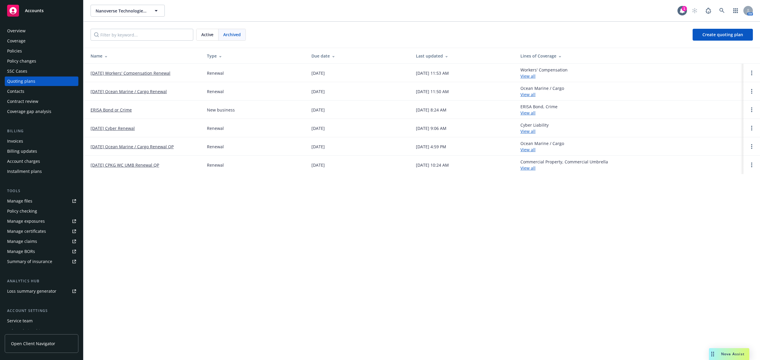
click at [159, 74] on link "09/30/25 Workers' Compensation Renewal" at bounding box center [131, 73] width 80 height 6
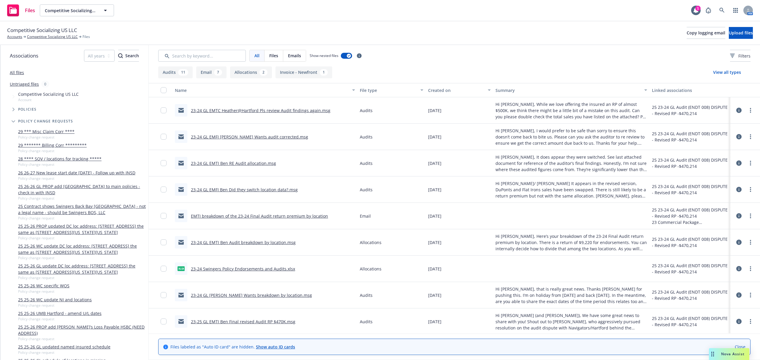
click at [251, 109] on link "23-24 GL EMTC Heather@Hartford Pls review Audit findings again.msg" at bounding box center [261, 111] width 140 height 6
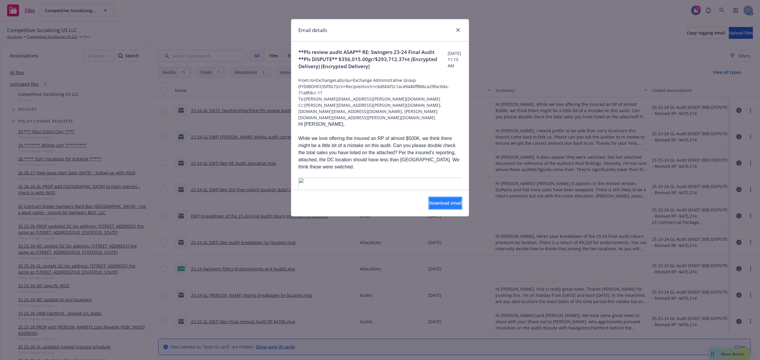
click at [430, 202] on span "Download email" at bounding box center [445, 203] width 33 height 6
click at [458, 30] on icon "close" at bounding box center [458, 30] width 4 height 4
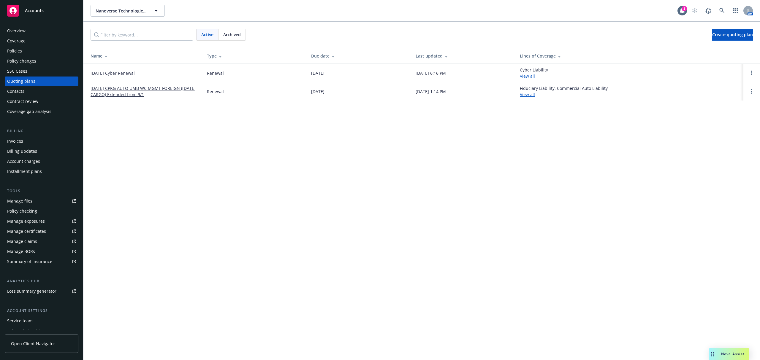
click at [230, 36] on span "Archived" at bounding box center [232, 34] width 18 height 6
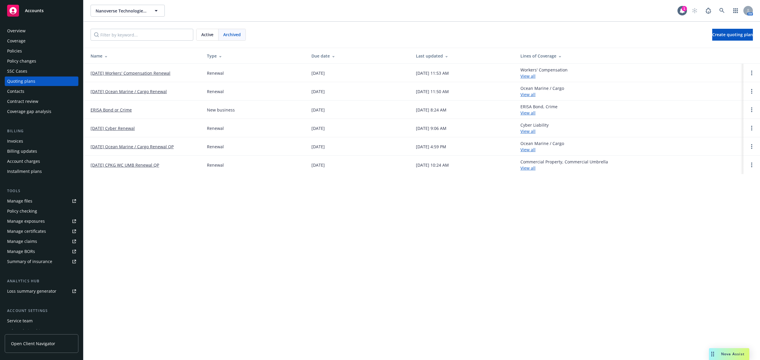
click at [142, 164] on link "[DATE] CPKG WC UMB Renewal QP" at bounding box center [125, 165] width 69 height 6
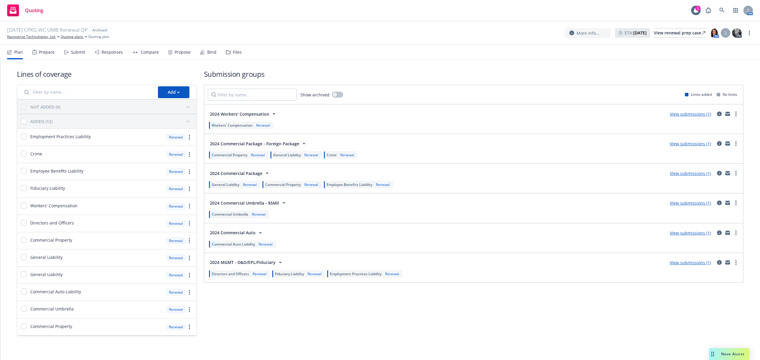
click at [236, 53] on div "Files" at bounding box center [237, 52] width 9 height 5
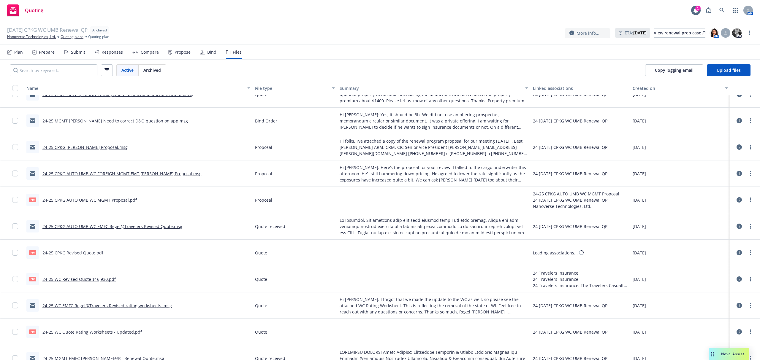
scroll to position [356, 0]
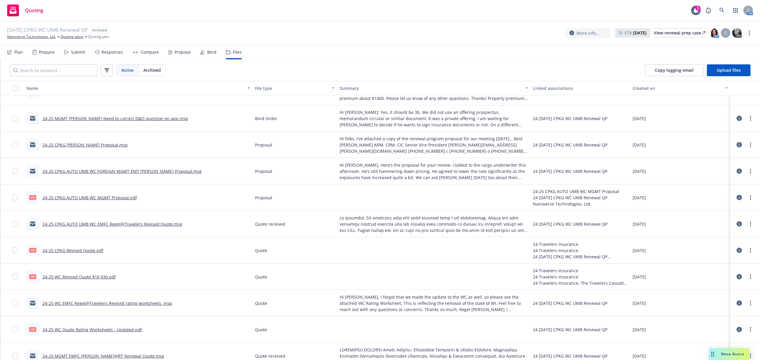
click at [98, 278] on link "24-25 WC Revised Quote $16,930.pdf" at bounding box center [78, 277] width 73 height 6
click at [38, 38] on link "Nanoverse Technologies, Ltd." at bounding box center [31, 36] width 49 height 5
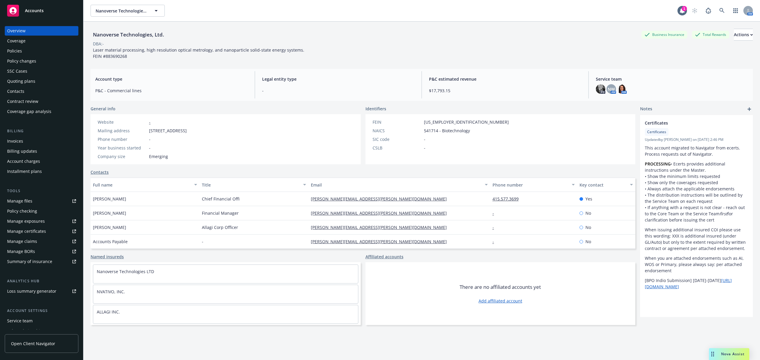
click at [12, 49] on div "Policies" at bounding box center [14, 50] width 15 height 9
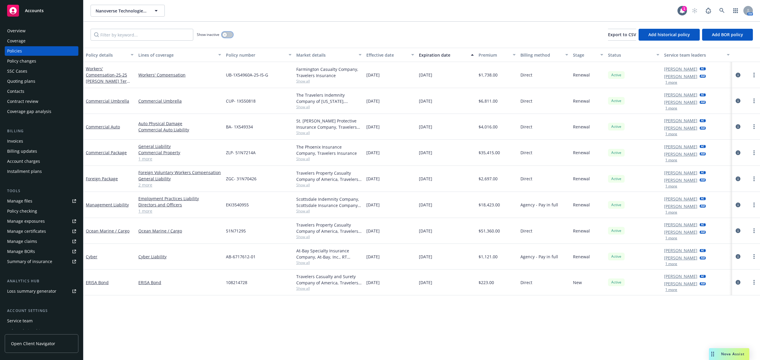
click at [230, 36] on button "button" at bounding box center [227, 35] width 11 height 6
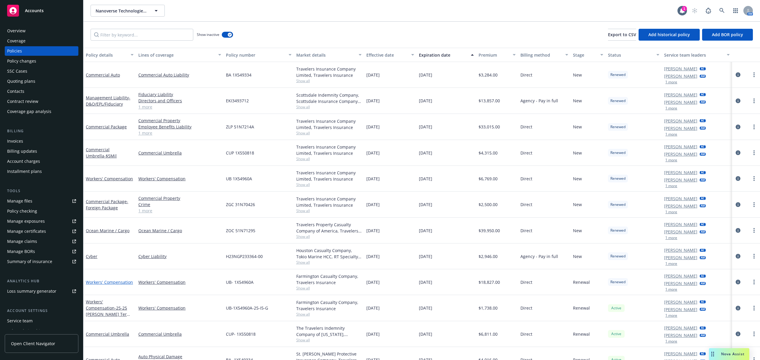
click at [96, 282] on link "Workers' Compensation" at bounding box center [109, 283] width 47 height 6
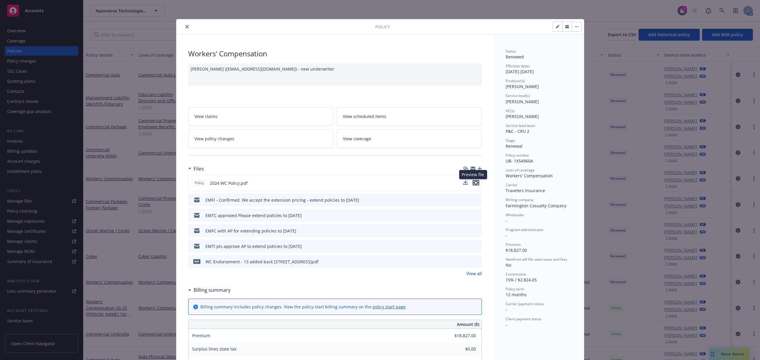
click at [473, 183] on icon "preview file" at bounding box center [475, 183] width 5 height 4
click at [220, 138] on span "View policy changes" at bounding box center [214, 139] width 40 height 6
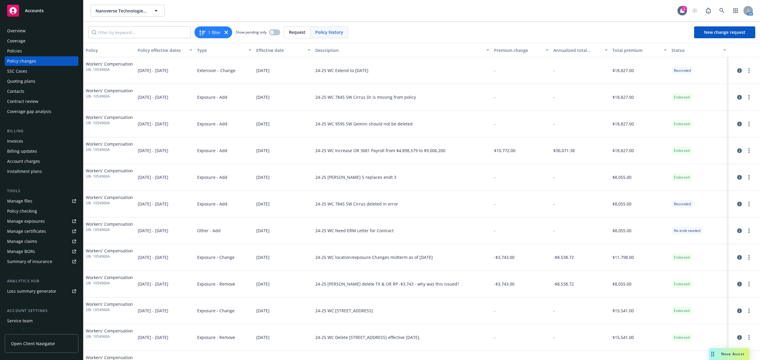
click at [20, 49] on div "Policies" at bounding box center [14, 50] width 15 height 9
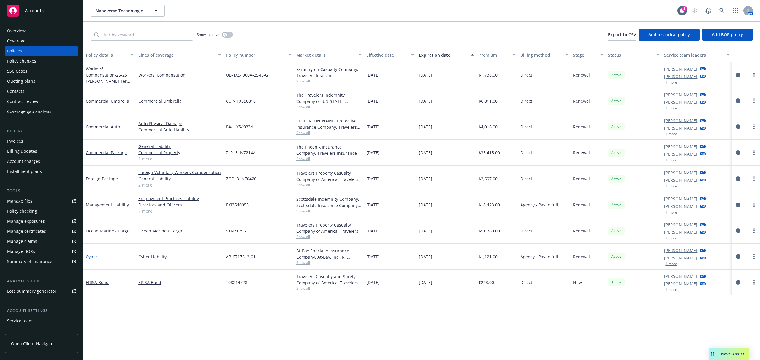
click at [89, 258] on link "Cyber" at bounding box center [92, 257] width 12 height 6
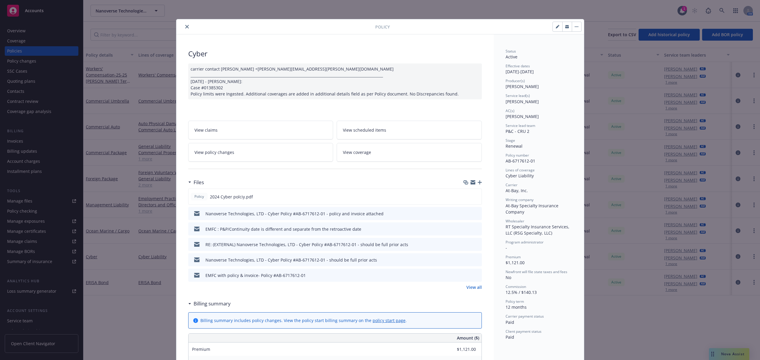
click at [185, 27] on icon "close" at bounding box center [187, 27] width 4 height 4
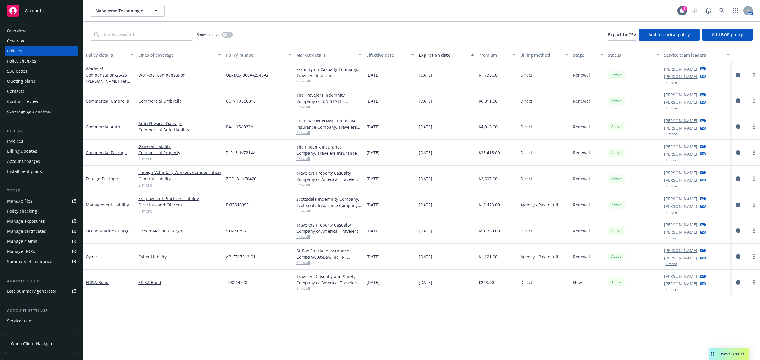
click at [18, 81] on div "Quoting plans" at bounding box center [21, 81] width 28 height 9
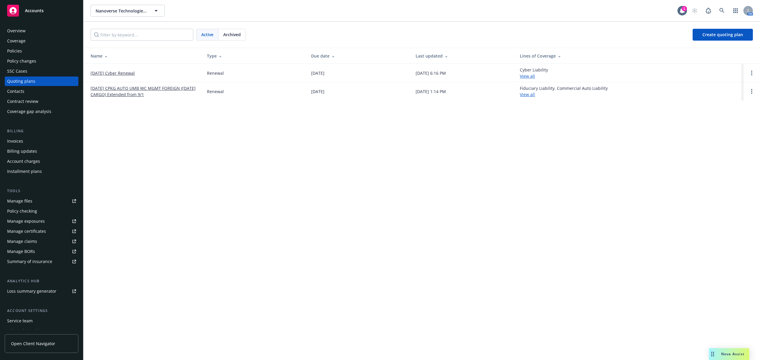
click at [230, 35] on span "Archived" at bounding box center [232, 34] width 18 height 6
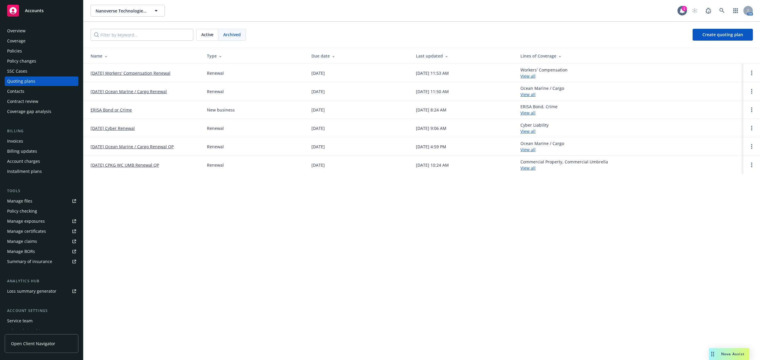
click at [143, 161] on td "[DATE] CPKG WC UMB Renewal QP" at bounding box center [142, 165] width 119 height 18
click at [139, 164] on link "[DATE] CPKG WC UMB Renewal QP" at bounding box center [125, 165] width 69 height 6
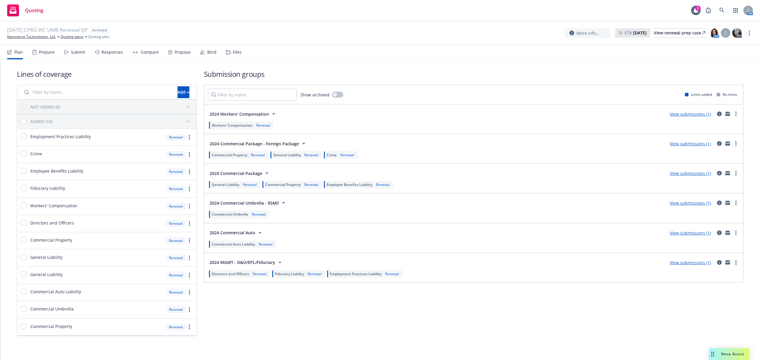
click at [233, 52] on div "Files" at bounding box center [237, 52] width 9 height 5
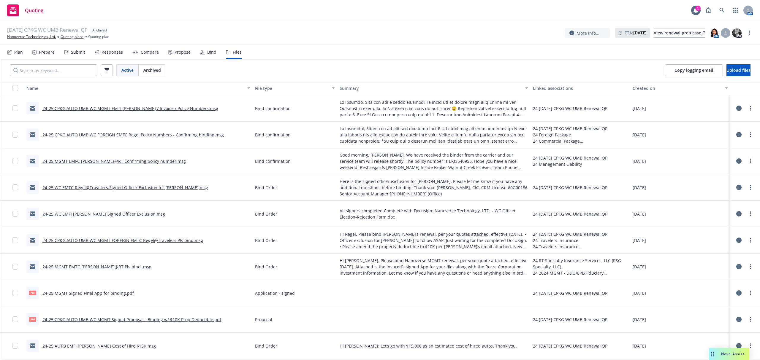
click at [107, 322] on link "24-25 CPKG AUTO UMB WC MGMT Signed Proposal - Binding w/ $10K Prop Deductible.p…" at bounding box center [131, 320] width 179 height 6
